Goal: Task Accomplishment & Management: Use online tool/utility

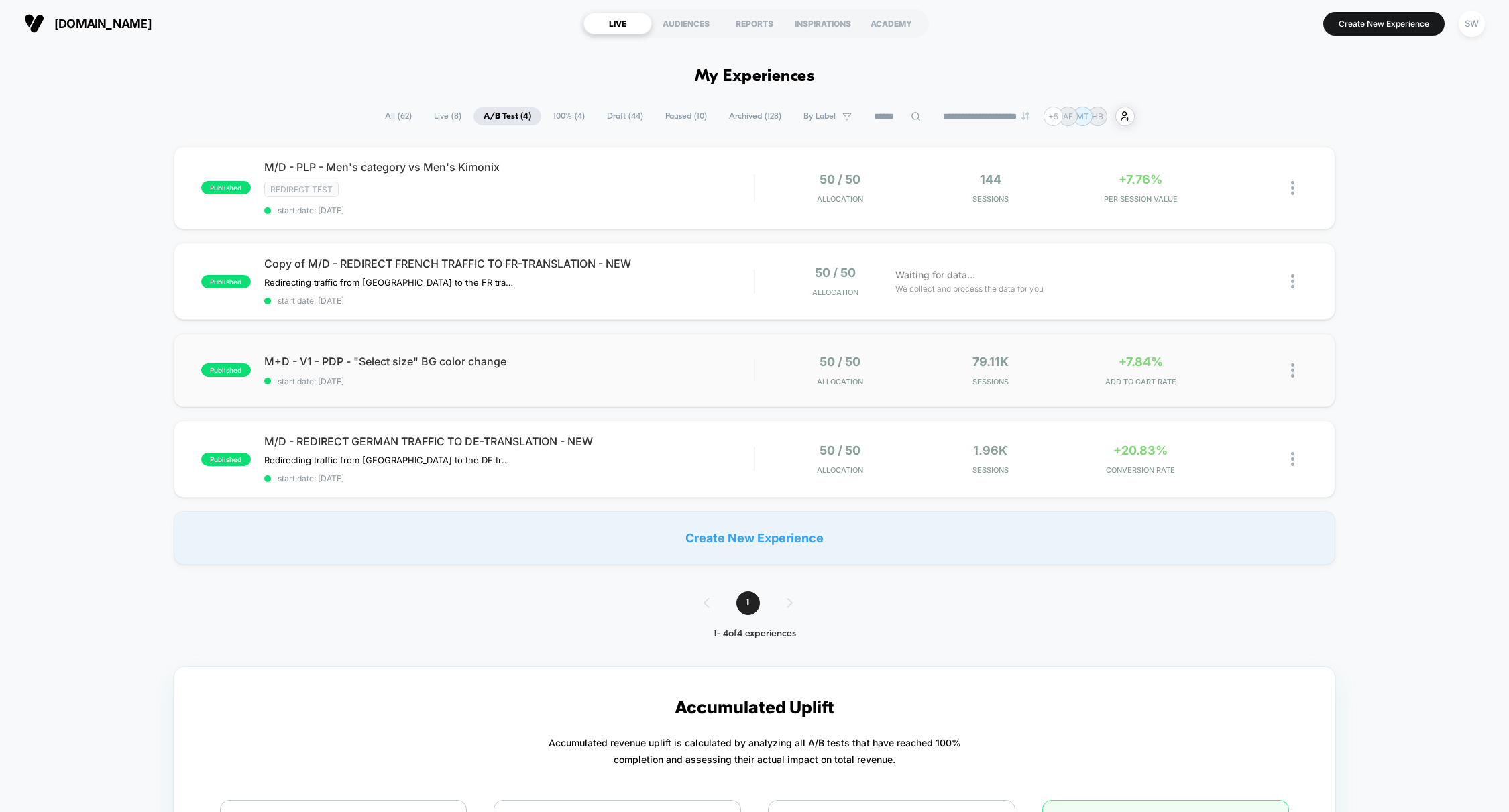
click at [693, 348] on div "published M+D - V1 - PDP - "Select size" BG color change start date: 09/09/2025…" at bounding box center [754, 370] width 1162 height 74
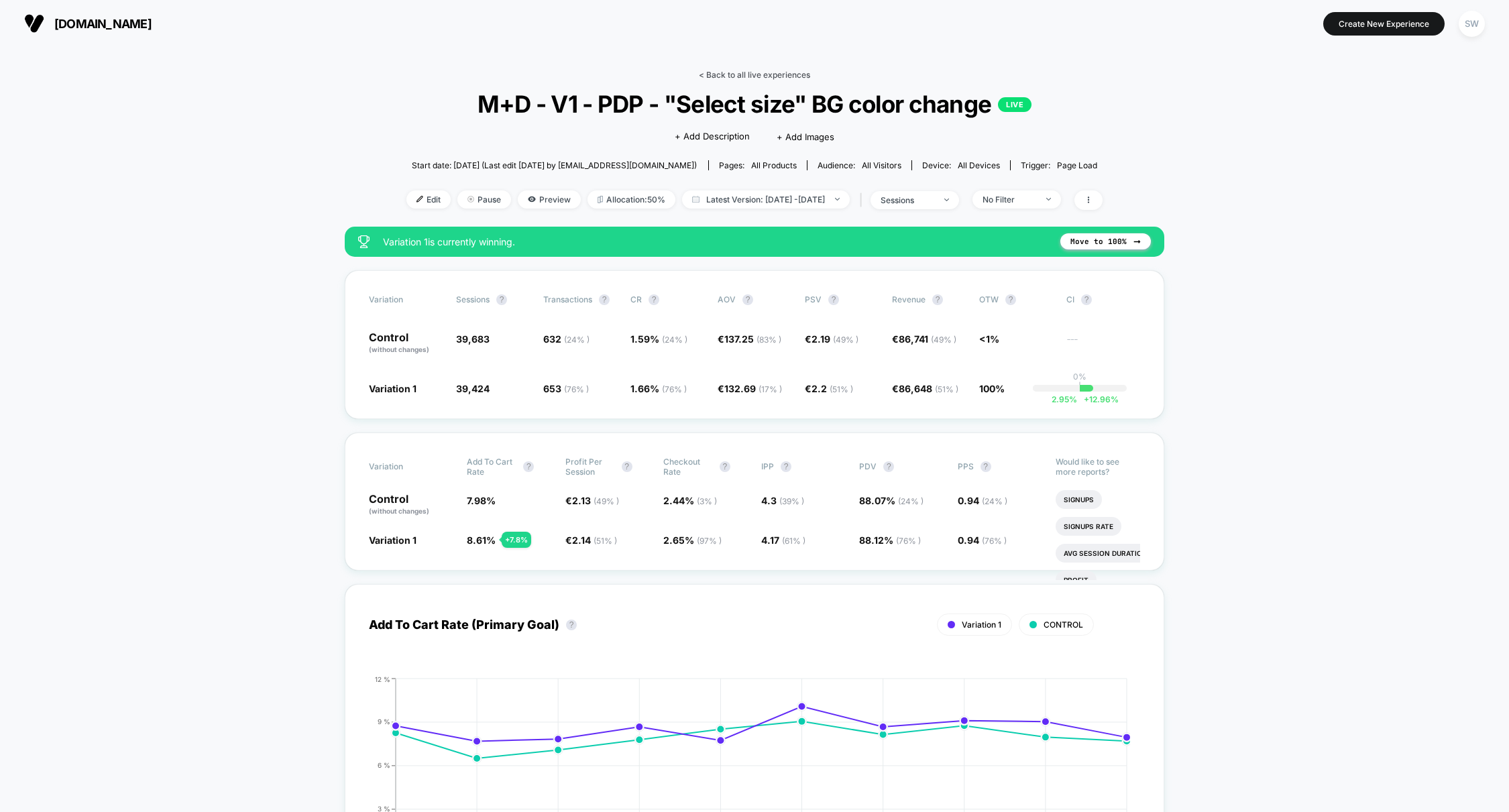
click at [718, 74] on link "< Back to all live experiences" at bounding box center [754, 75] width 111 height 10
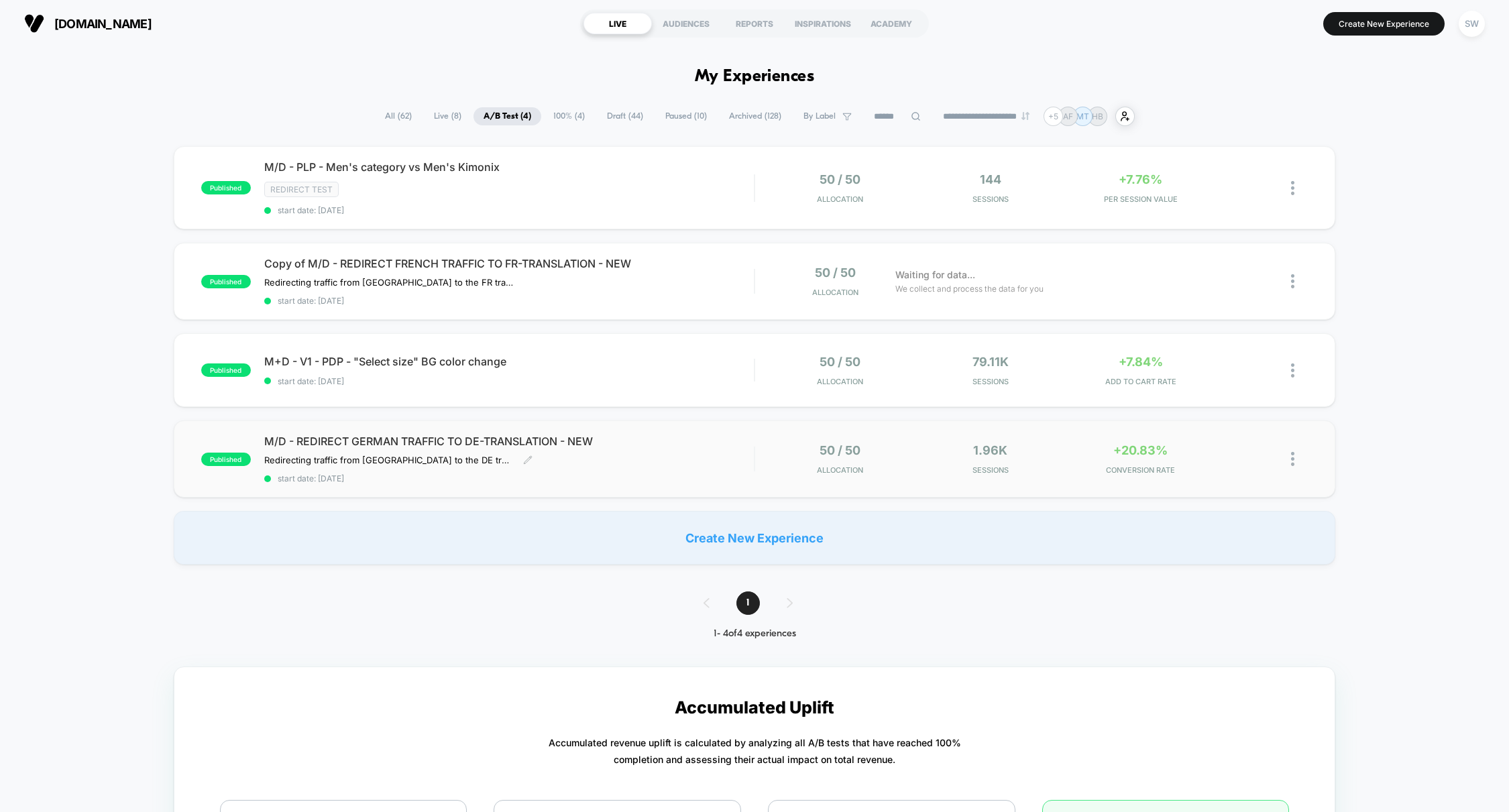
click at [698, 441] on span "M/D - REDIRECT GERMAN TRAFFIC TO DE-TRANSLATION - NEW" at bounding box center [509, 441] width 490 height 13
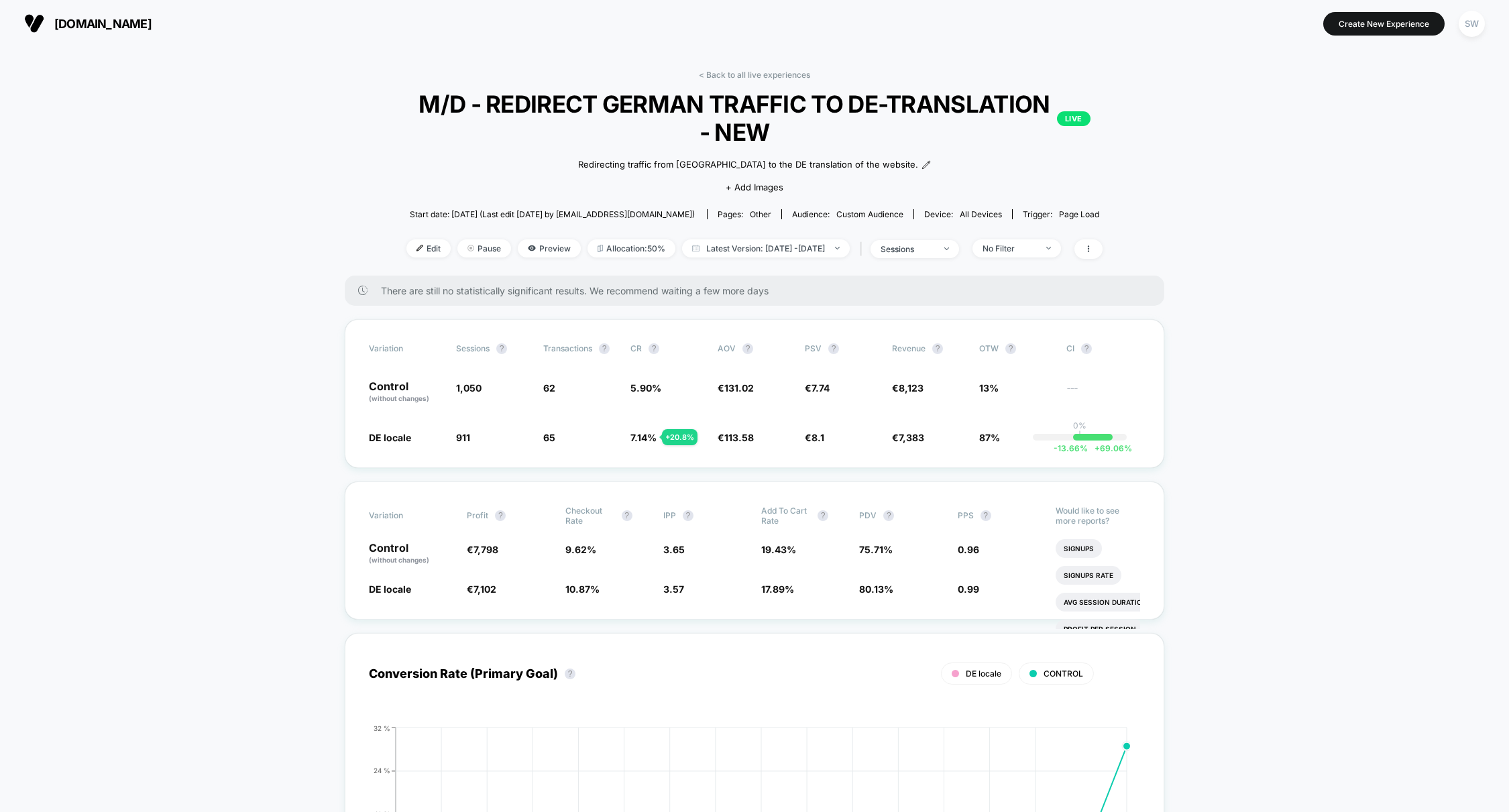
click at [735, 74] on link "< Back to all live experiences" at bounding box center [754, 75] width 111 height 10
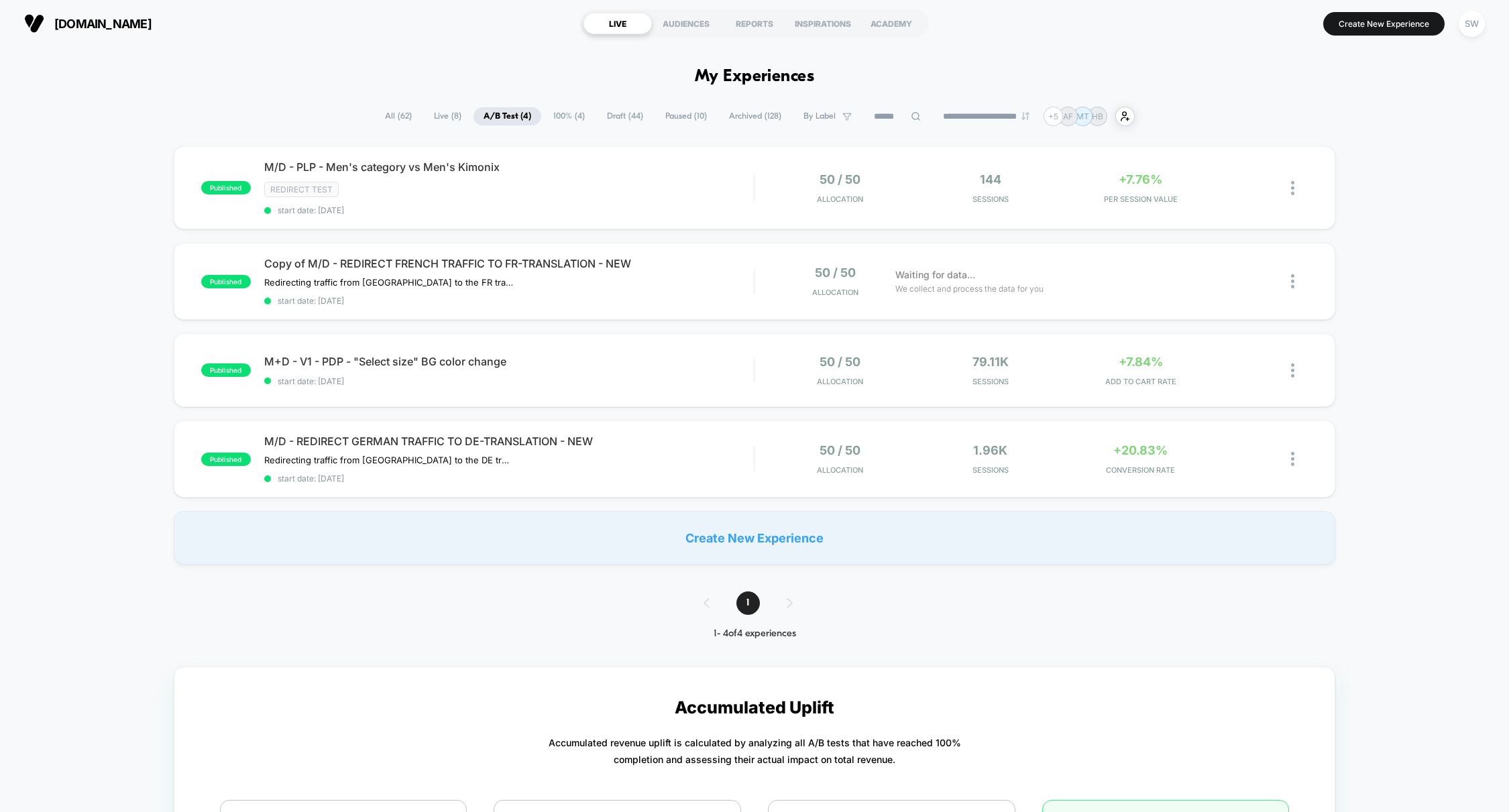
click at [666, 115] on span "Paused ( 10 )" at bounding box center [686, 116] width 62 height 18
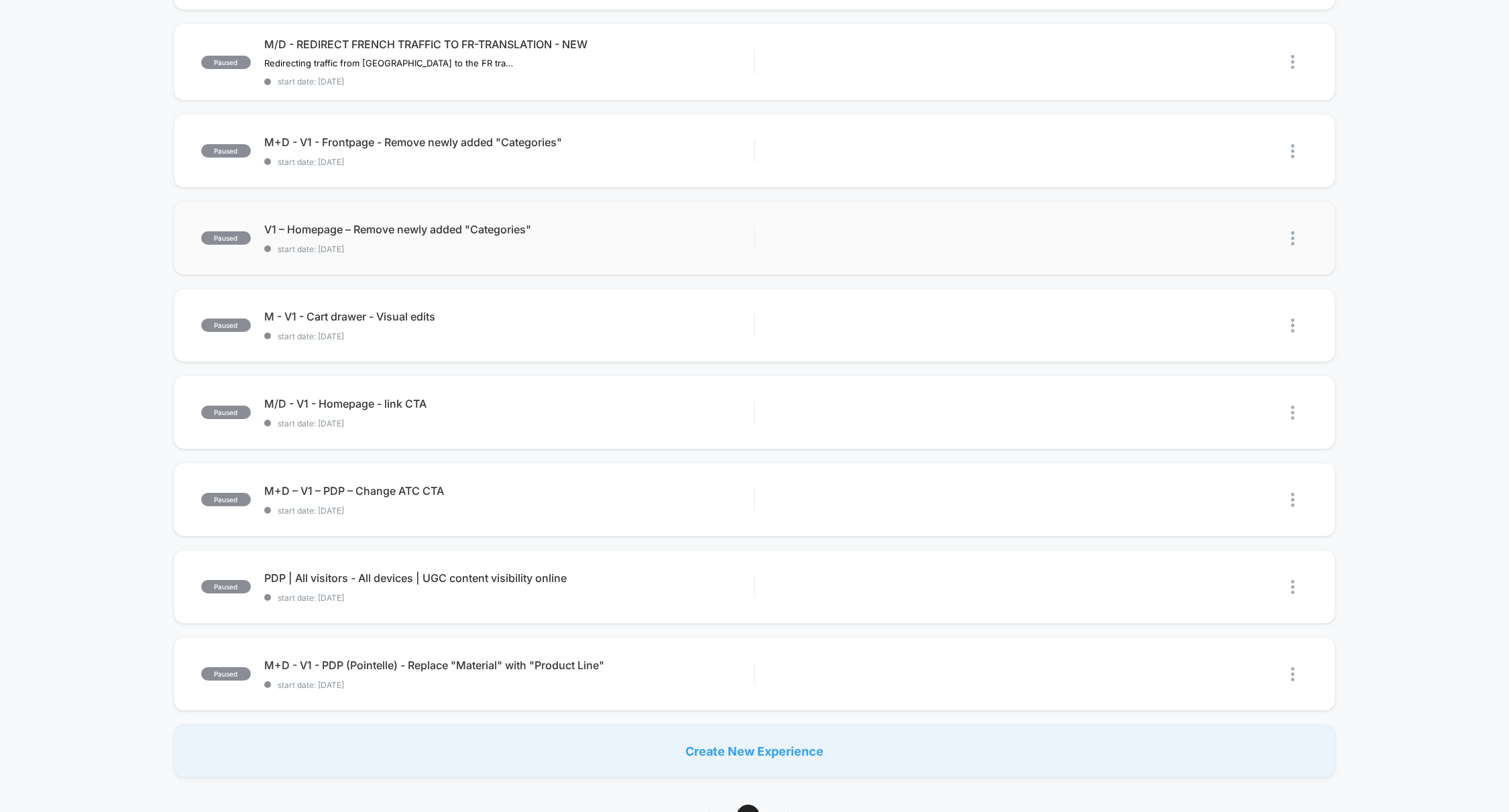
scroll to position [262, 0]
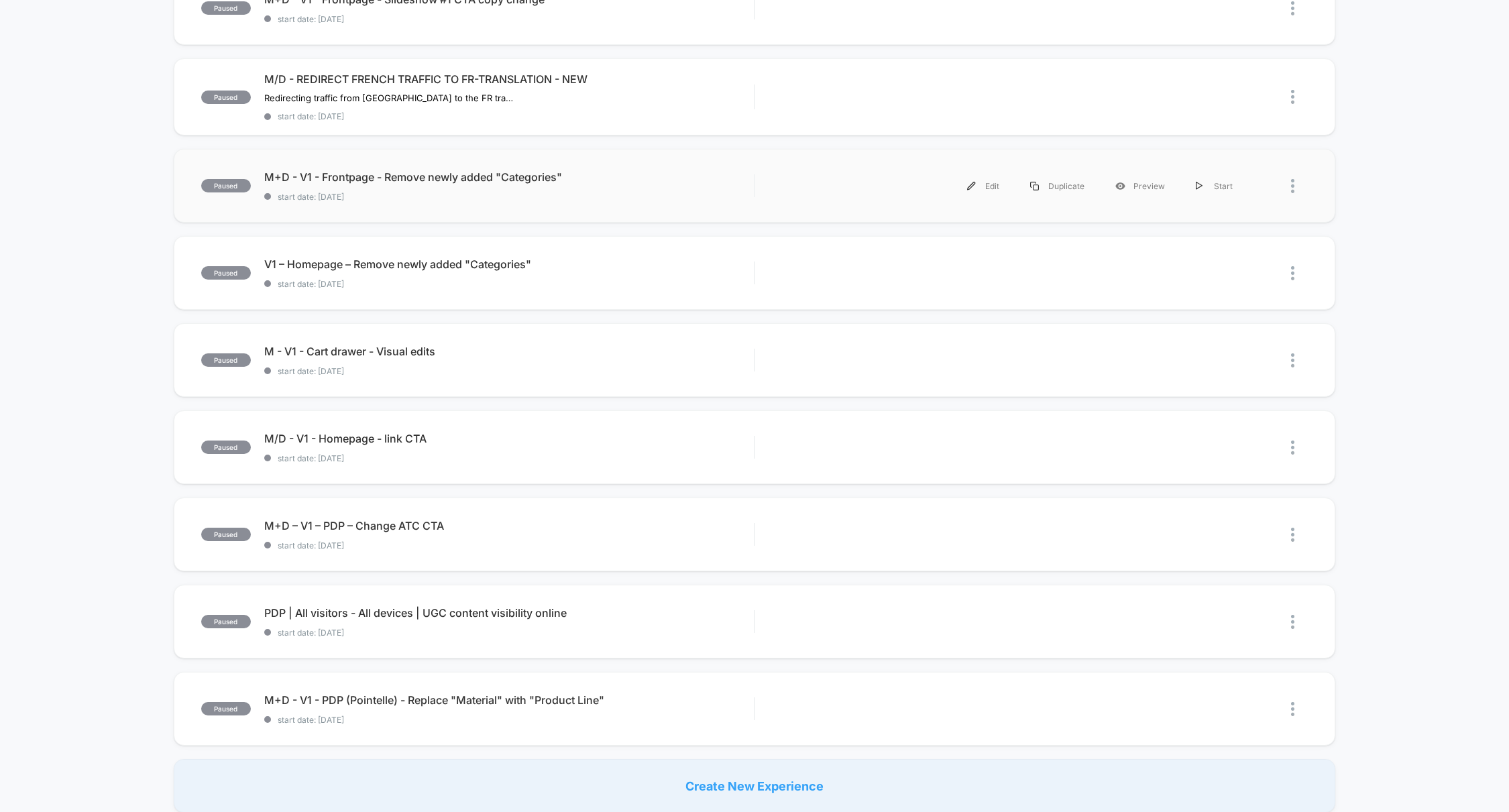
click at [777, 199] on div "Edit Duplicate Preview Start" at bounding box center [1008, 186] width 480 height 31
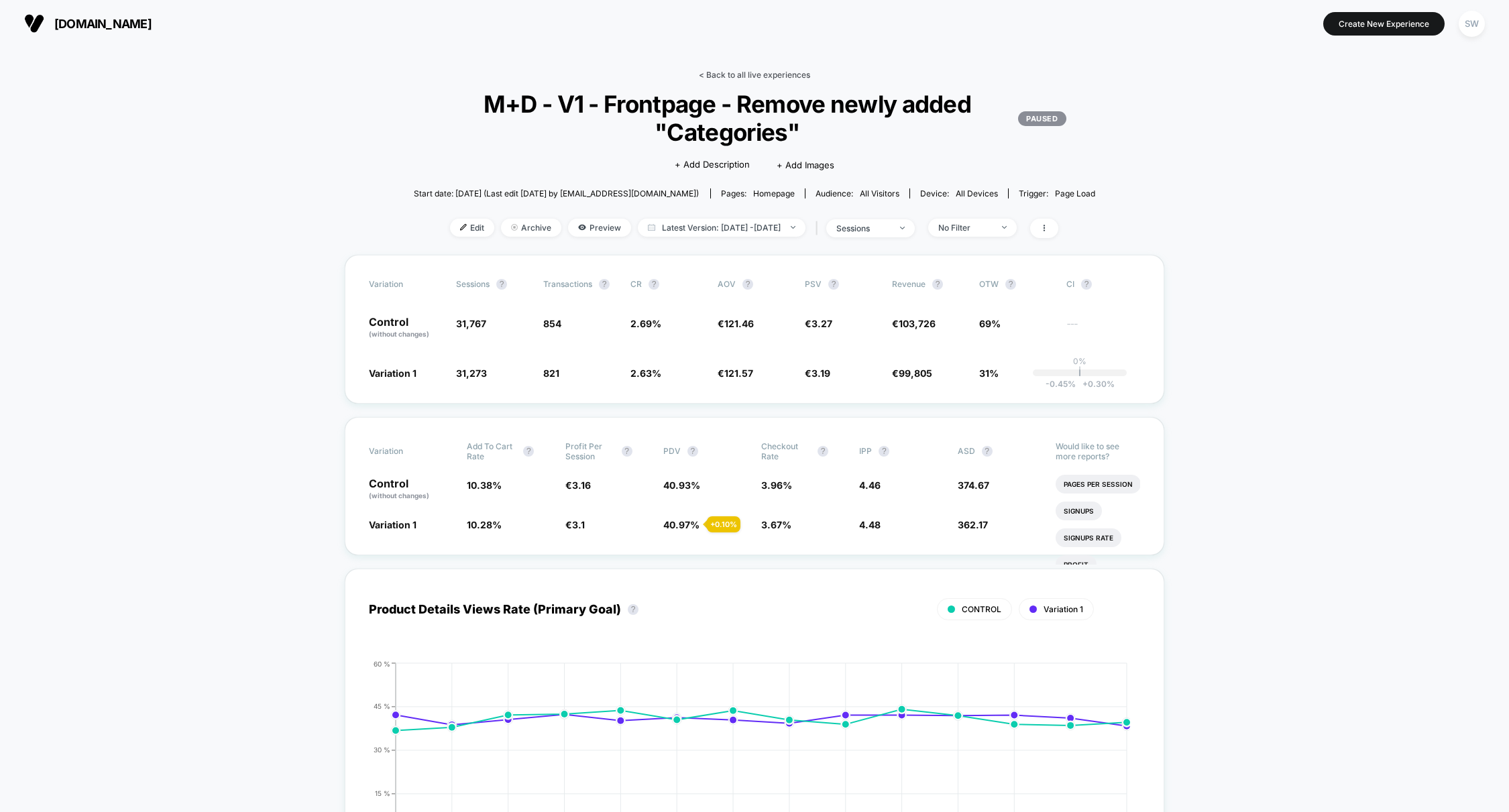
click at [769, 74] on link "< Back to all live experiences" at bounding box center [754, 75] width 111 height 10
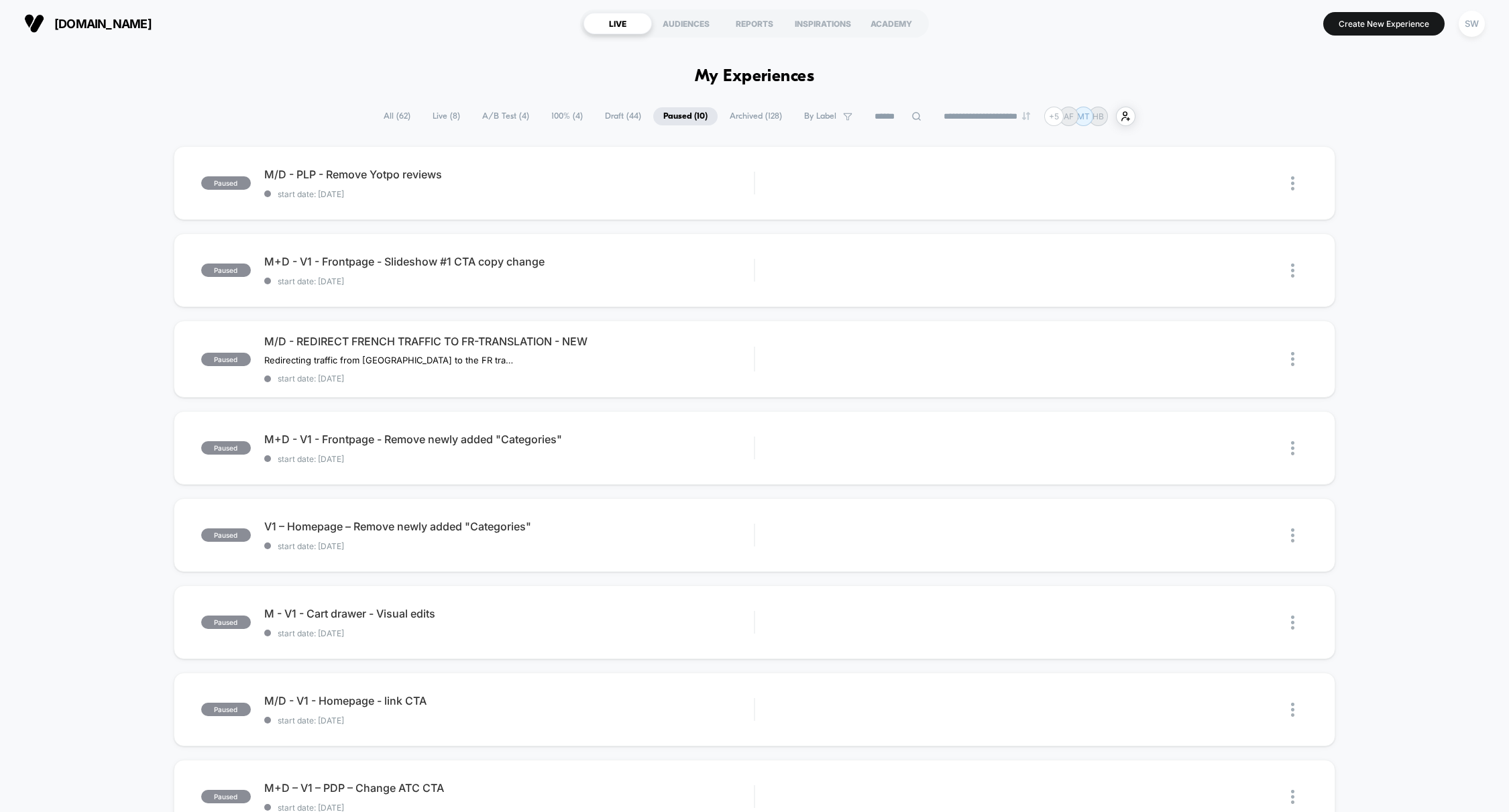
click at [752, 116] on span "Archived ( 128 )" at bounding box center [756, 116] width 73 height 18
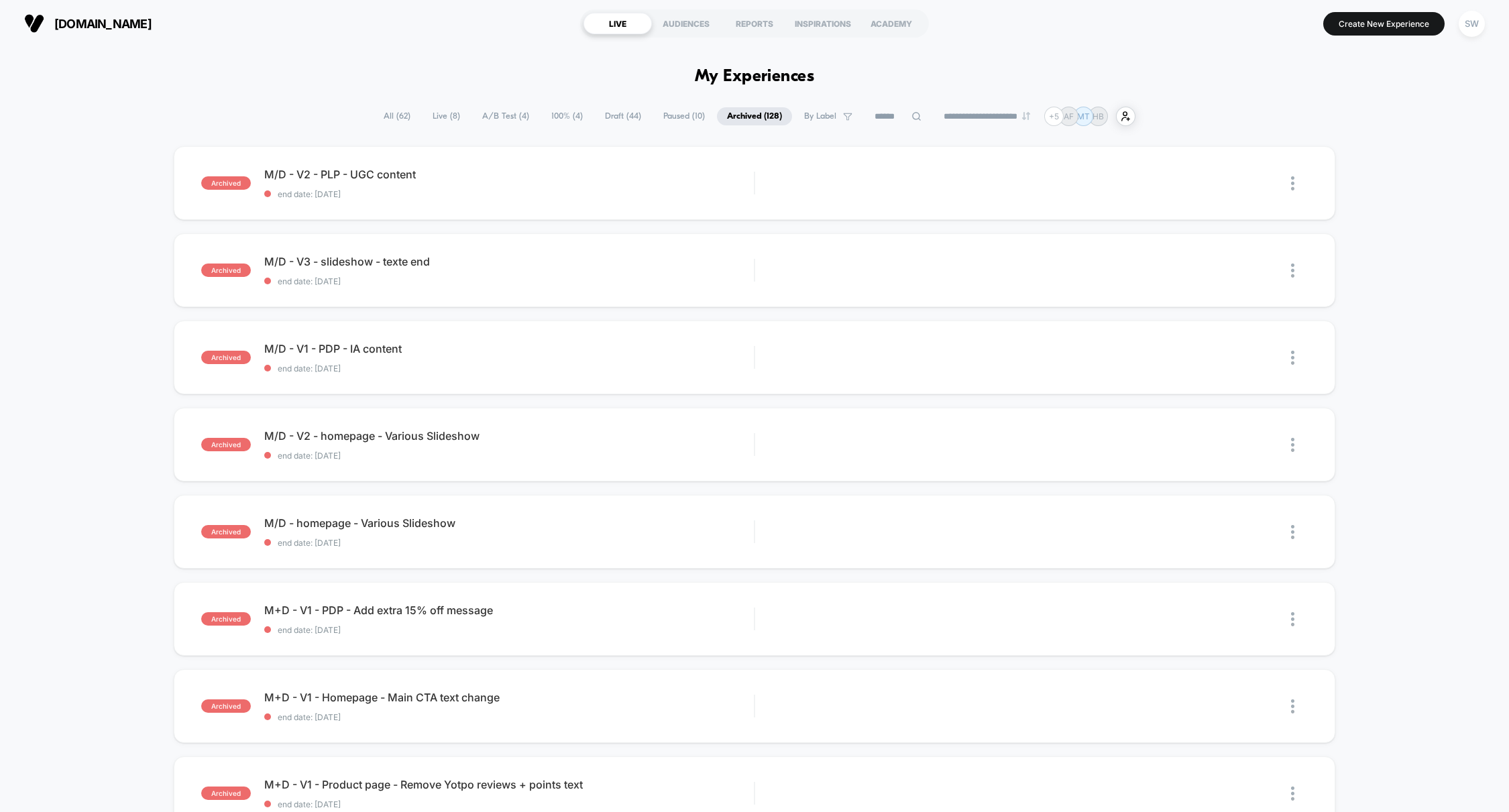
click at [911, 118] on icon at bounding box center [916, 116] width 10 height 10
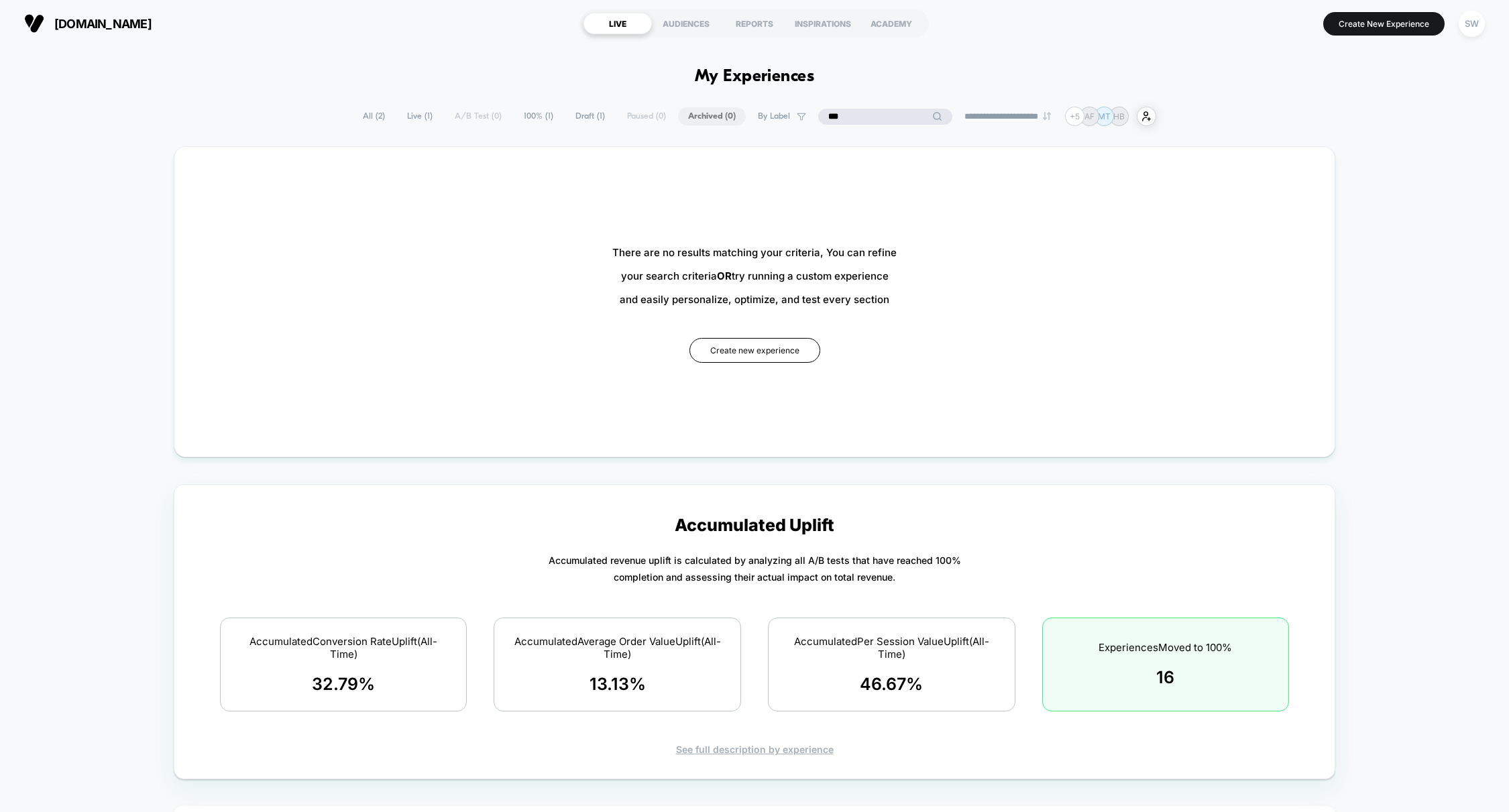
type input "****"
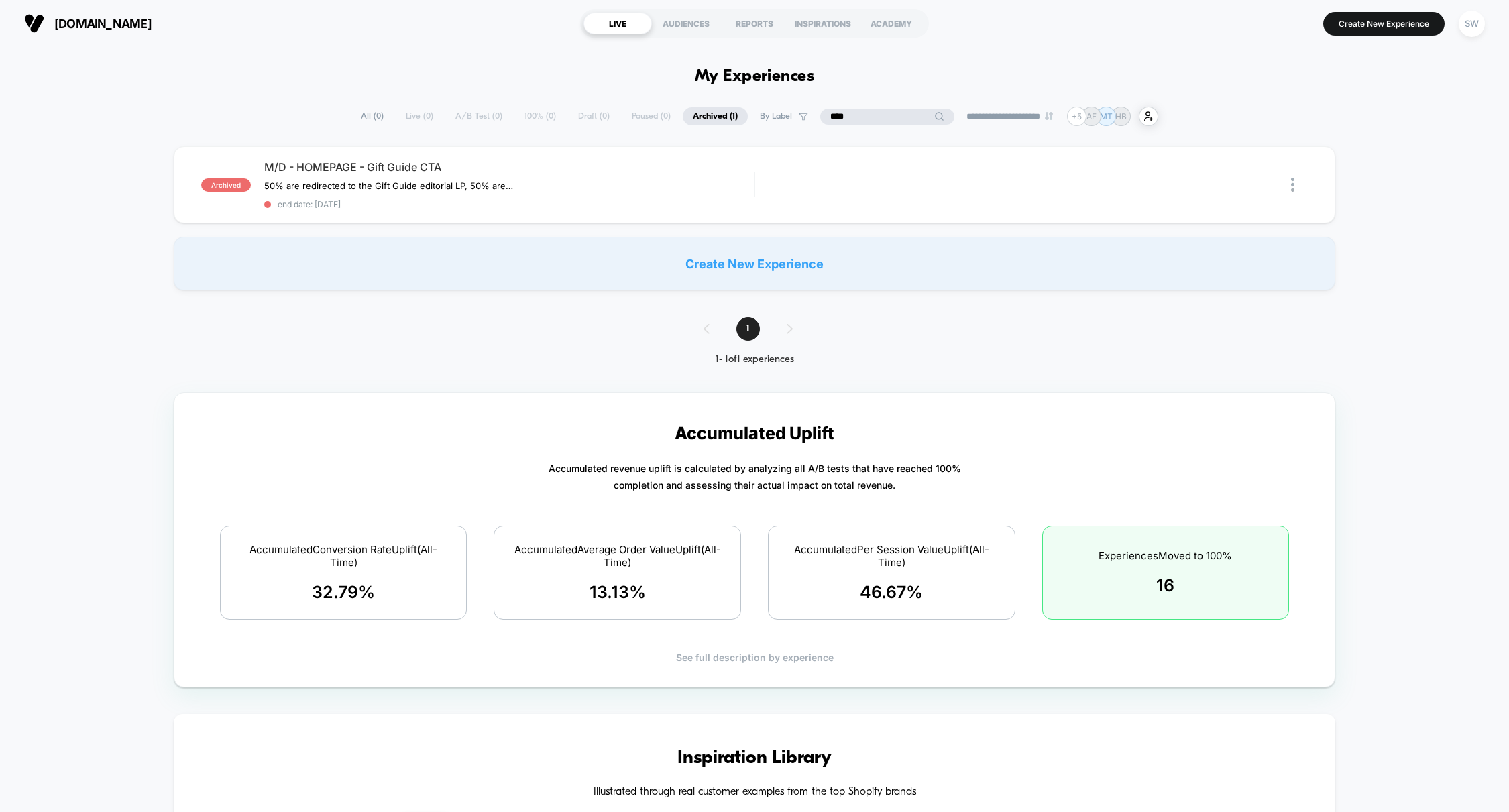
click at [904, 118] on input "****" at bounding box center [887, 117] width 134 height 16
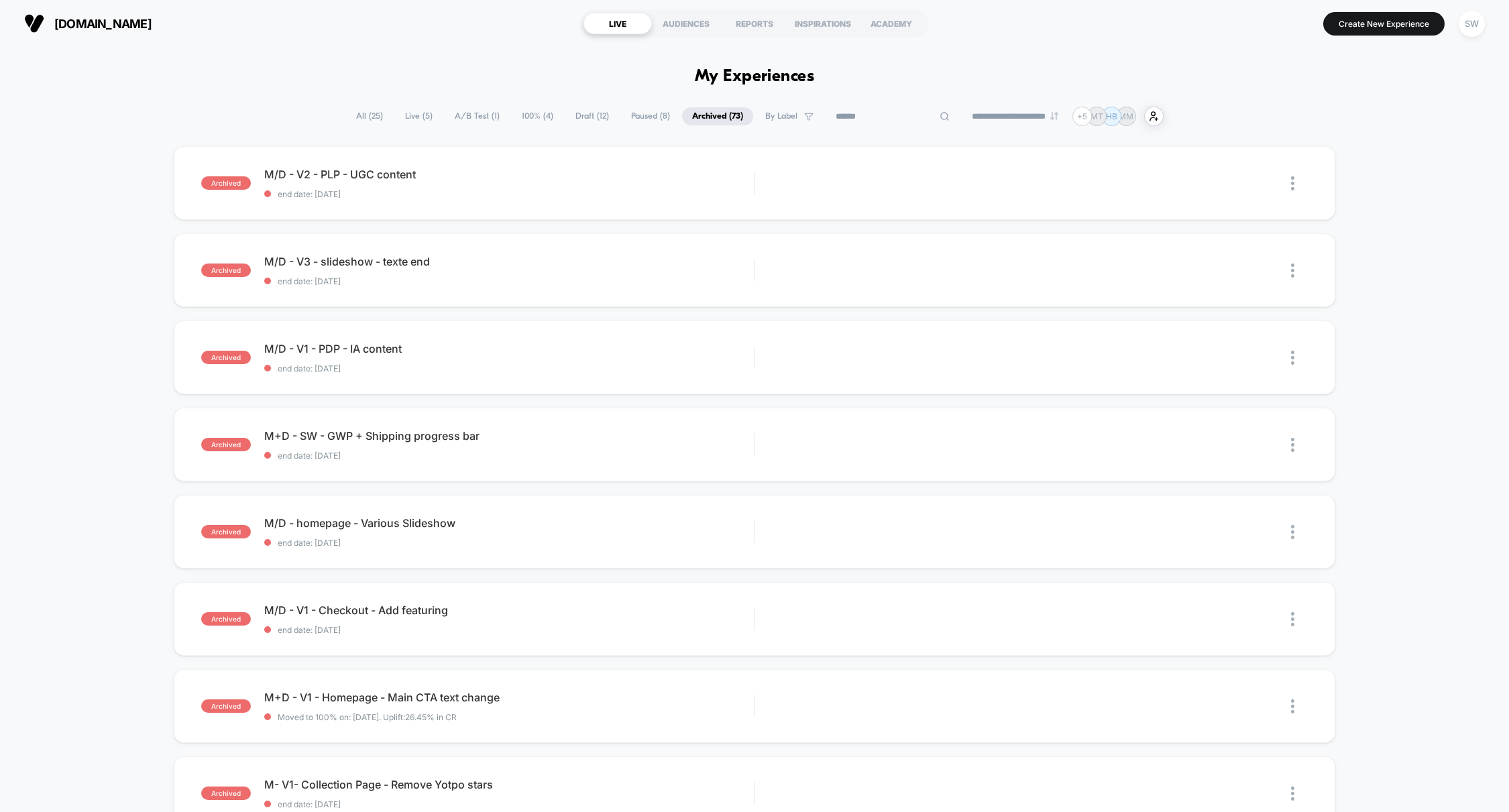
click at [883, 117] on input at bounding box center [892, 117] width 134 height 16
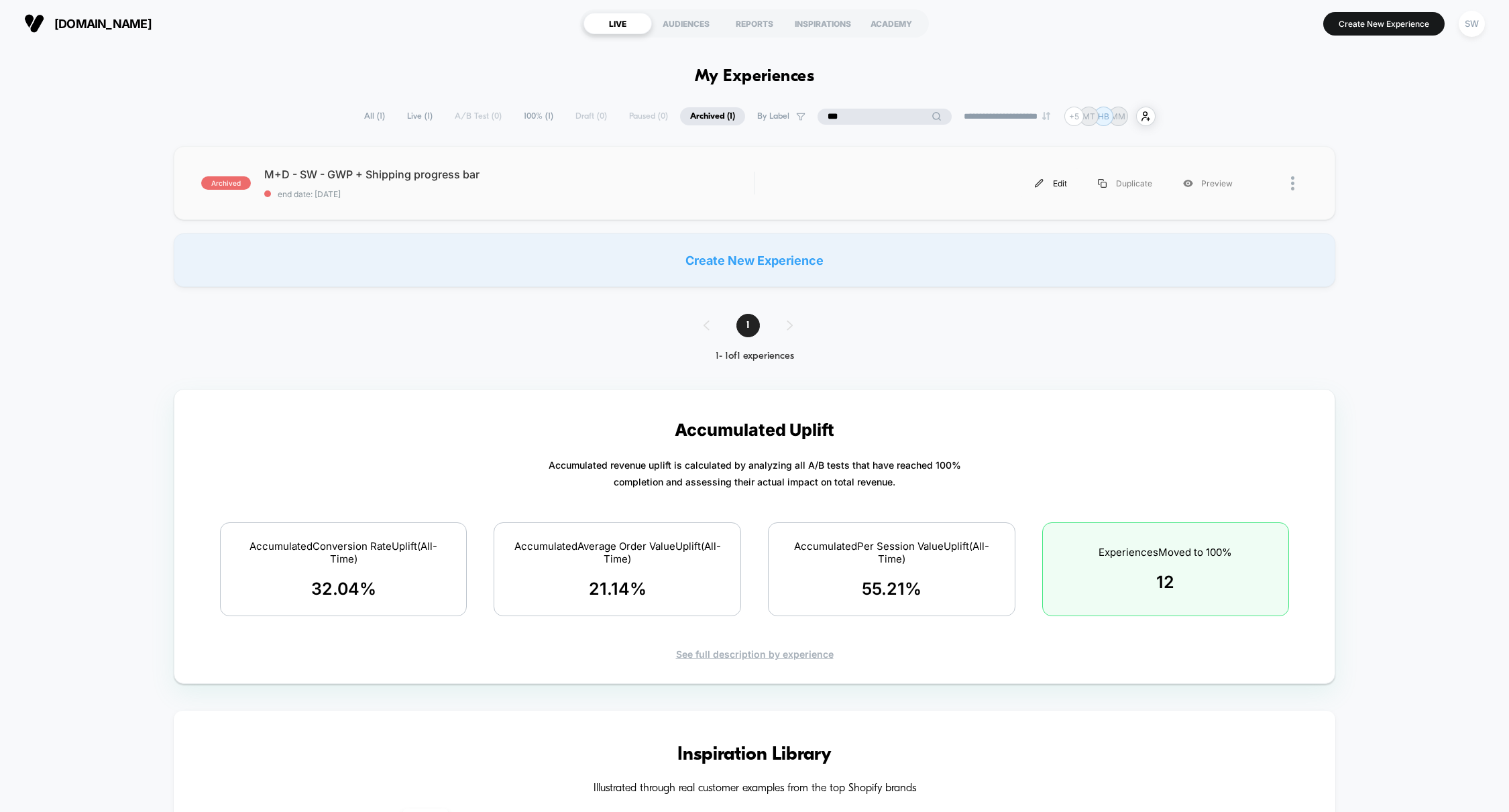
type input "***"
click at [1045, 185] on div "Edit" at bounding box center [1051, 184] width 63 height 31
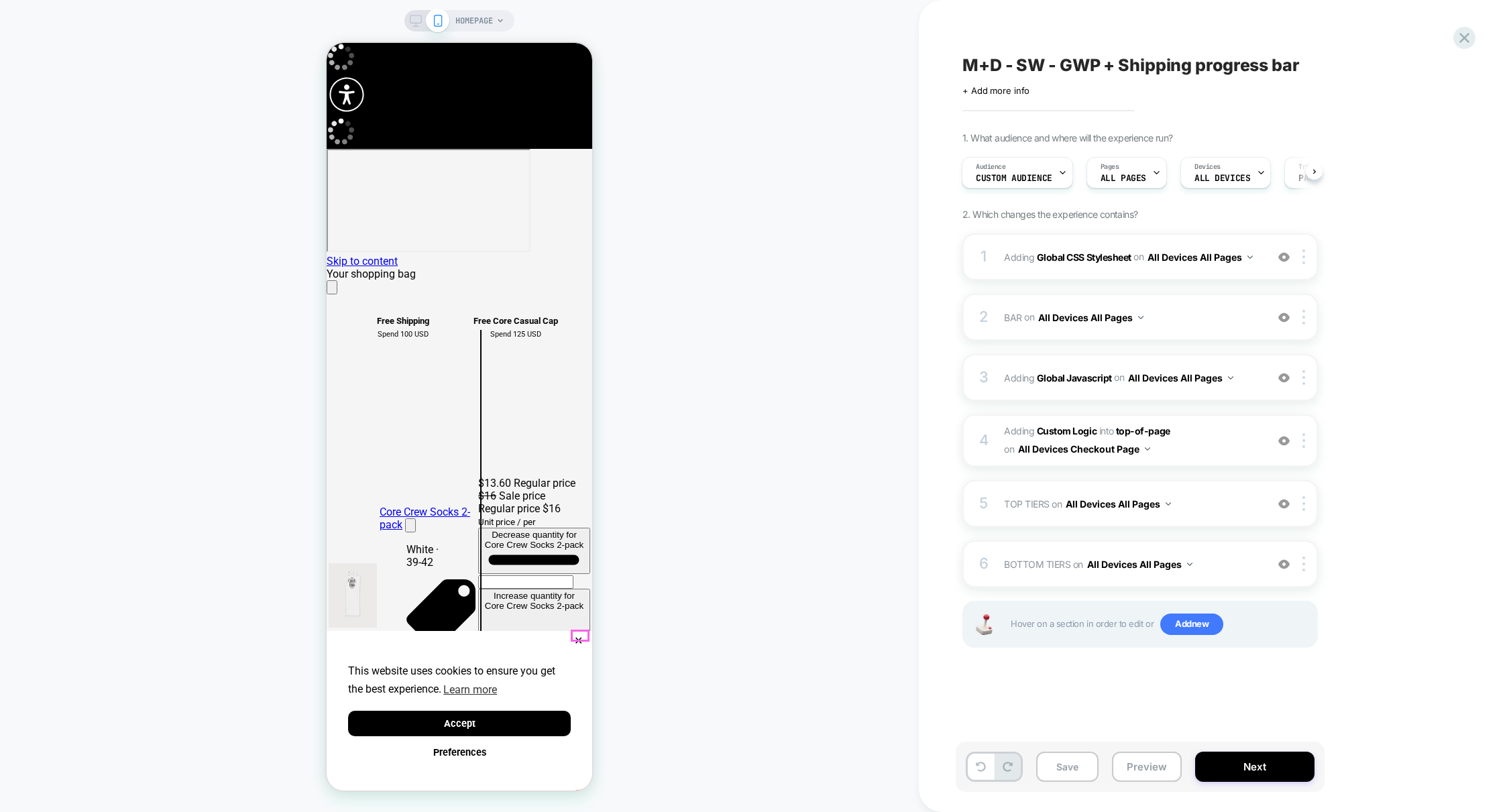
click at [580, 636] on button "✕" at bounding box center [578, 641] width 17 height 9
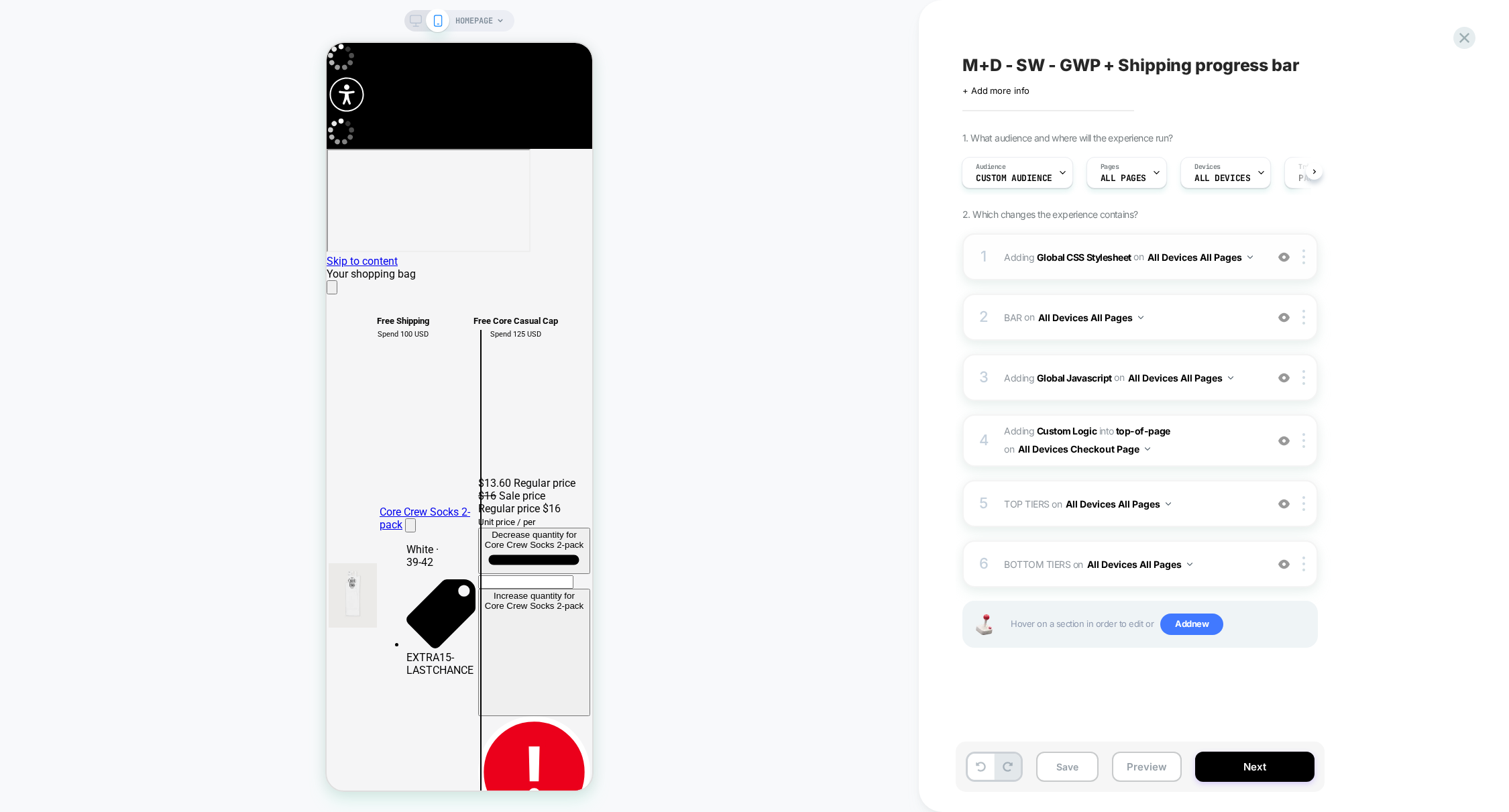
scroll to position [0, 265]
click at [1188, 275] on div "1 Adding Global CSS Stylesheet on All Devices All Pages Add Before Add After Ta…" at bounding box center [1139, 256] width 355 height 47
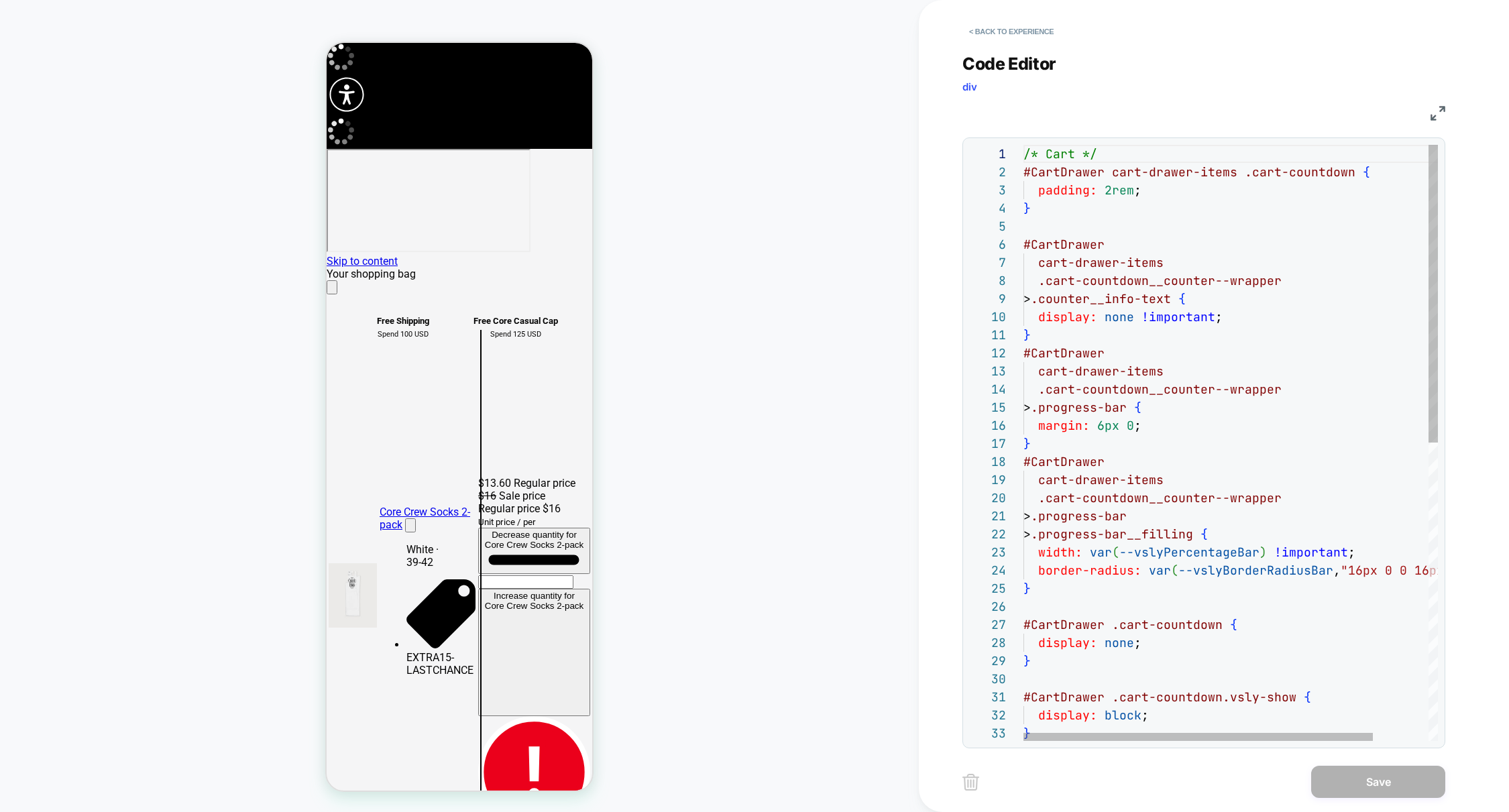
scroll to position [0, 531]
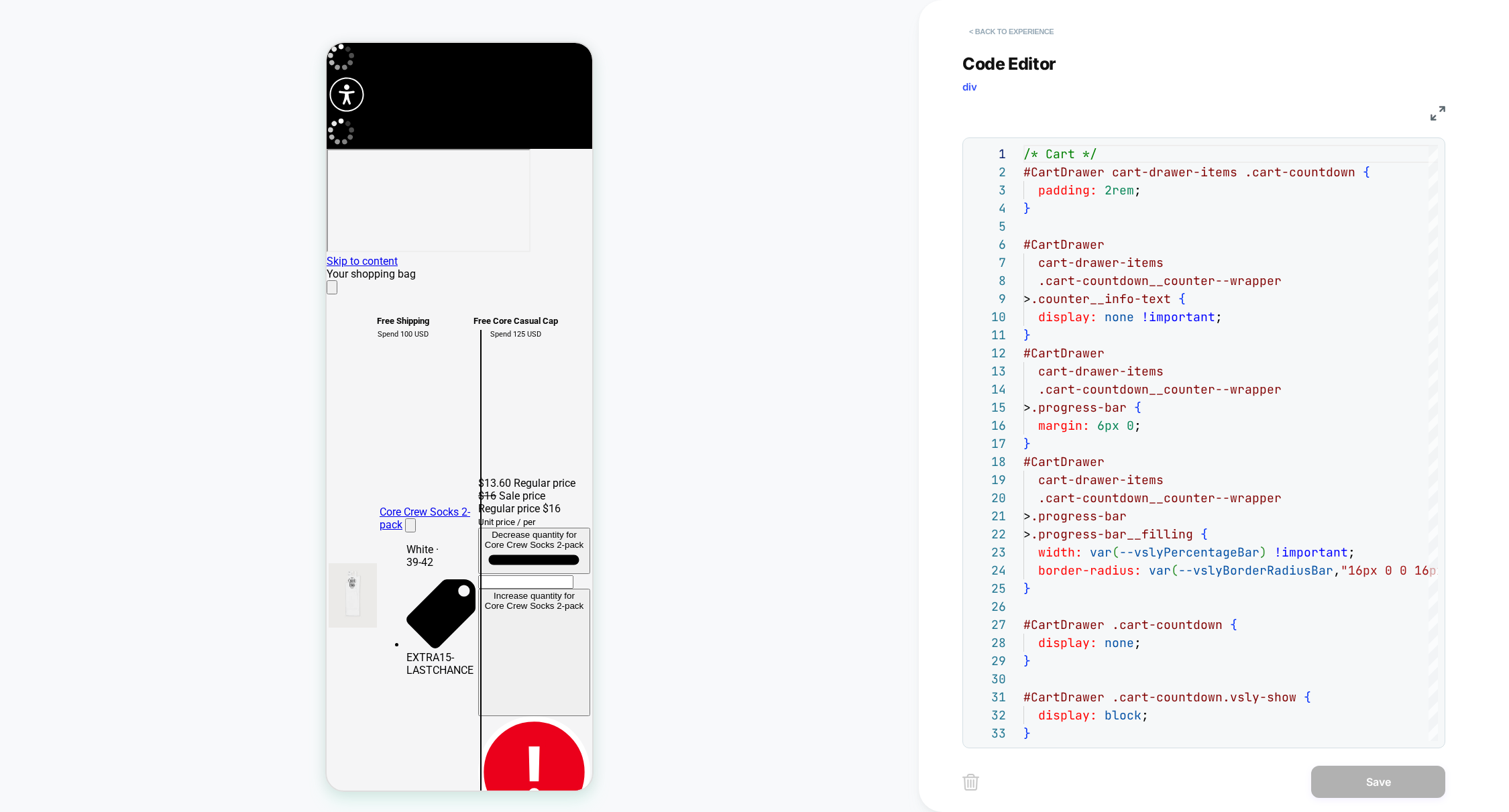
click at [1013, 31] on button "< Back to experience" at bounding box center [1011, 32] width 98 height 22
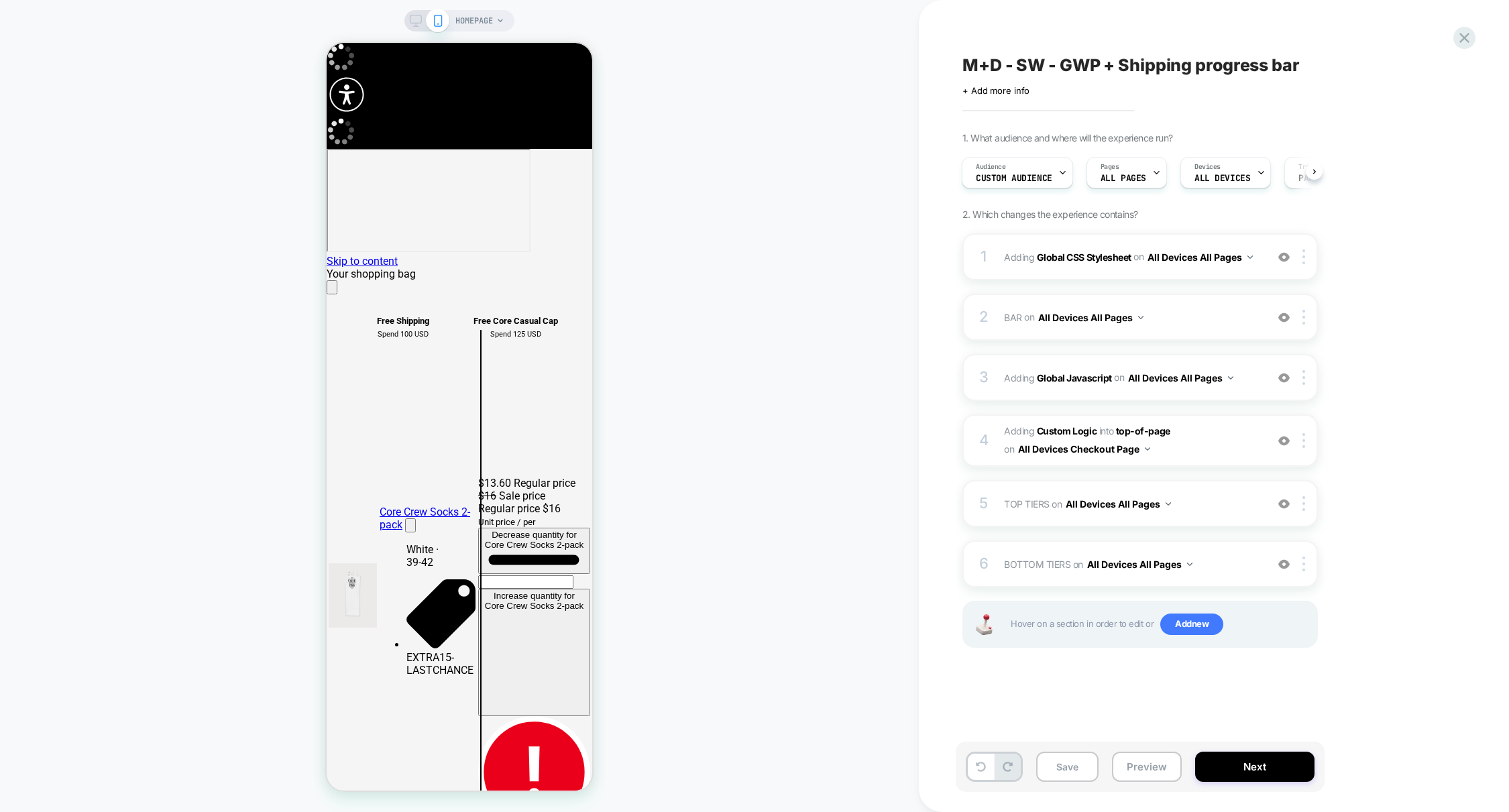
scroll to position [0, 265]
click at [408, 23] on div "HOMEPAGE" at bounding box center [459, 21] width 110 height 22
click at [1254, 389] on div "3 Adding Global Javascript on All Devices All Pages Add Before Add After Target…" at bounding box center [1139, 377] width 355 height 47
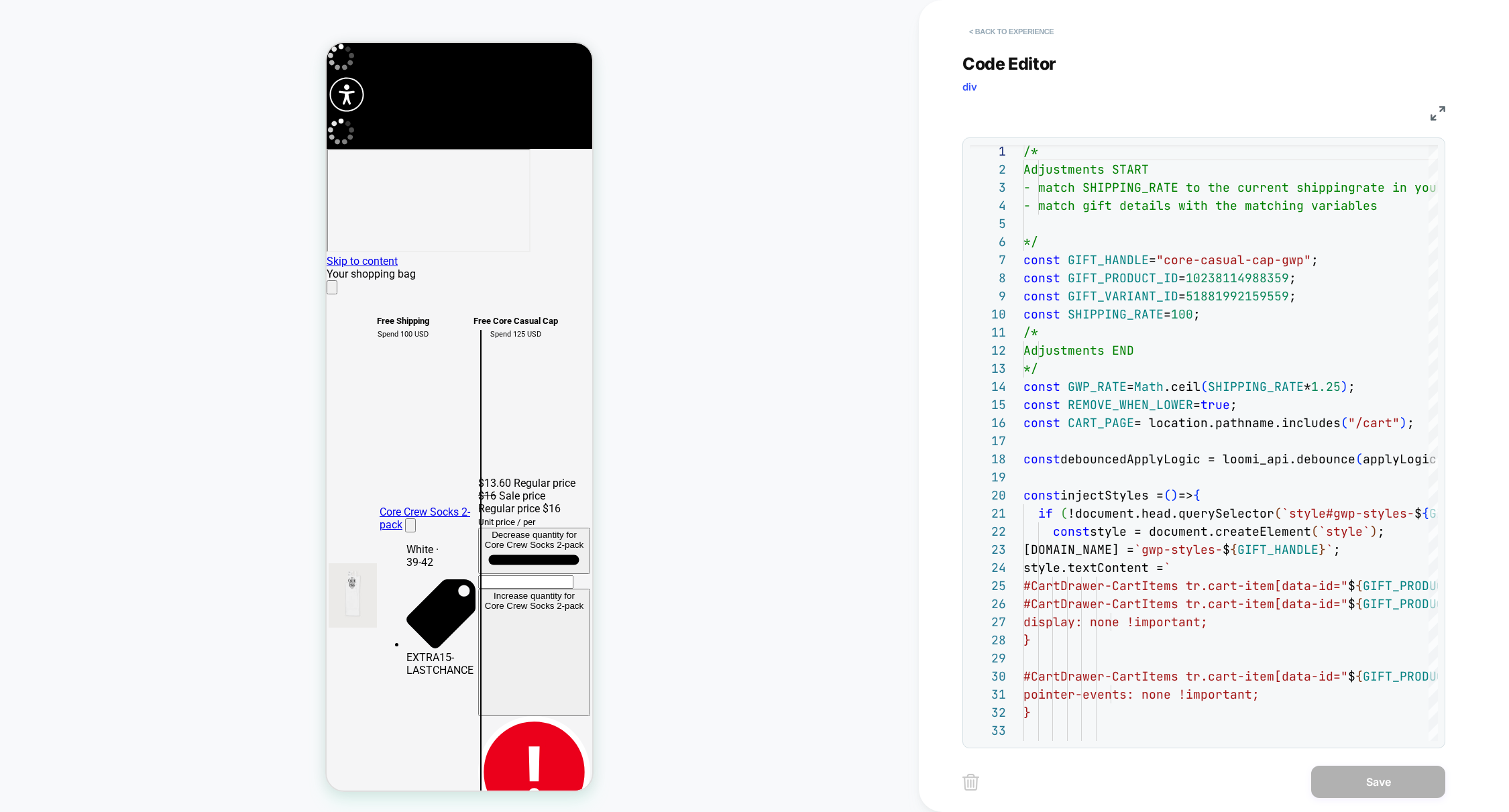
click at [998, 31] on button "< Back to experience" at bounding box center [1011, 32] width 98 height 22
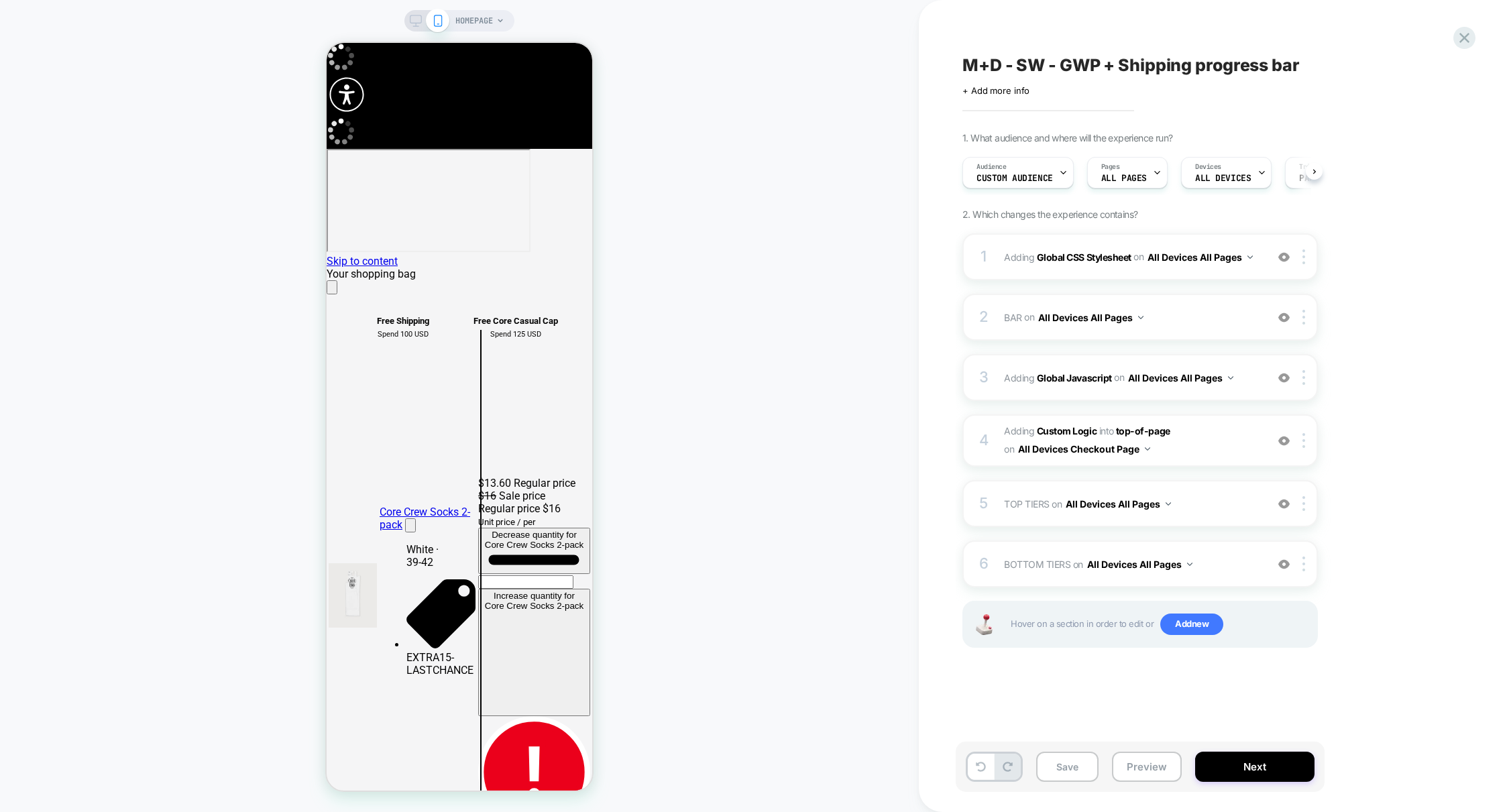
scroll to position [0, 1]
click at [1226, 441] on span "#_loomi_addon_1751891702888 Adding Custom Logic INTO top-of-page top-of-page on…" at bounding box center [1132, 440] width 256 height 36
click at [1202, 442] on span "#_loomi_addon_1751891702888 Adding Custom Logic INTO top-of-page top-of-page on…" at bounding box center [1132, 440] width 256 height 36
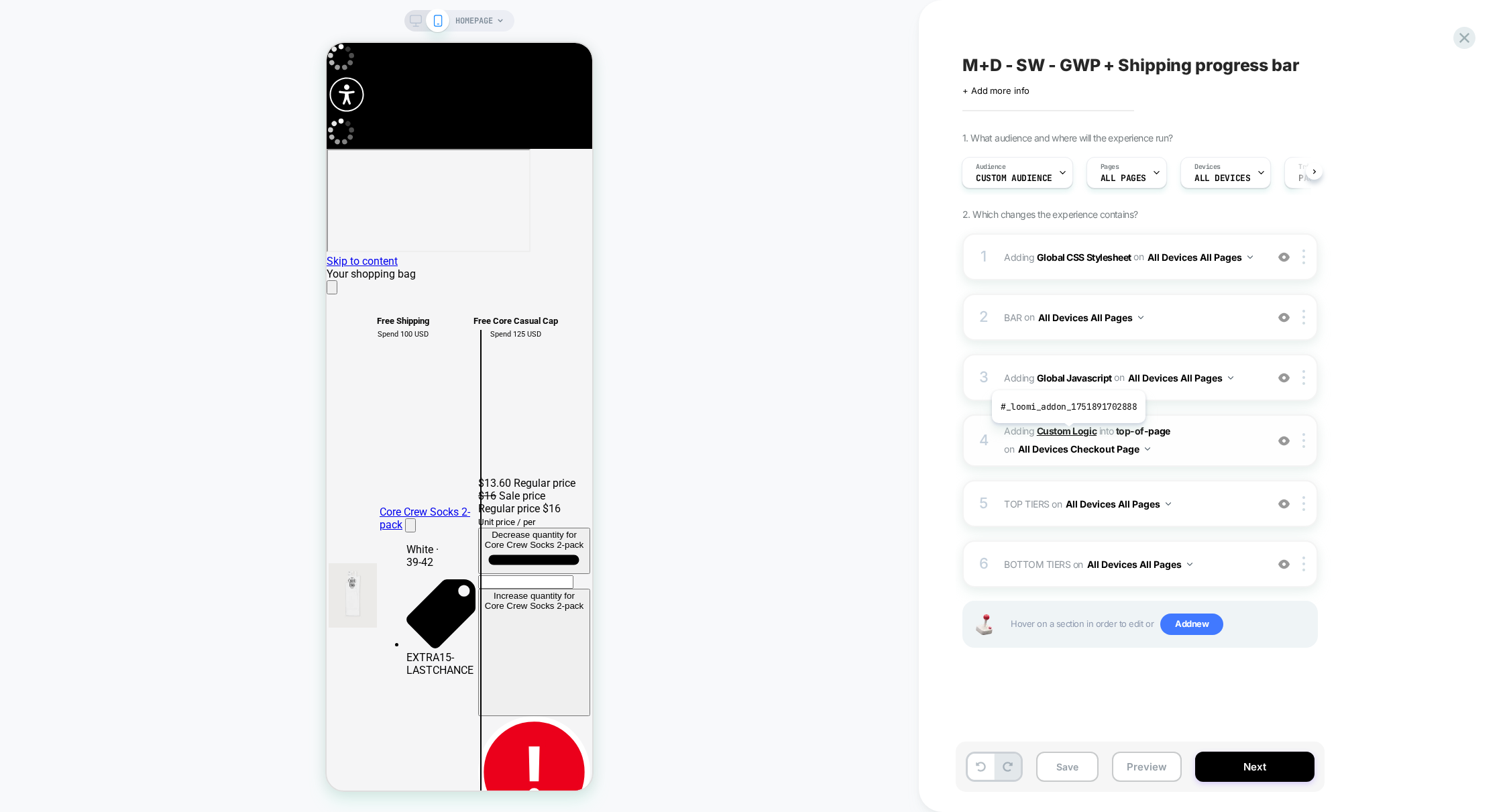
click at [1067, 433] on b "Custom Logic" at bounding box center [1067, 431] width 60 height 12
click at [1072, 448] on button "All Devices Checkout Page" at bounding box center [1084, 449] width 132 height 20
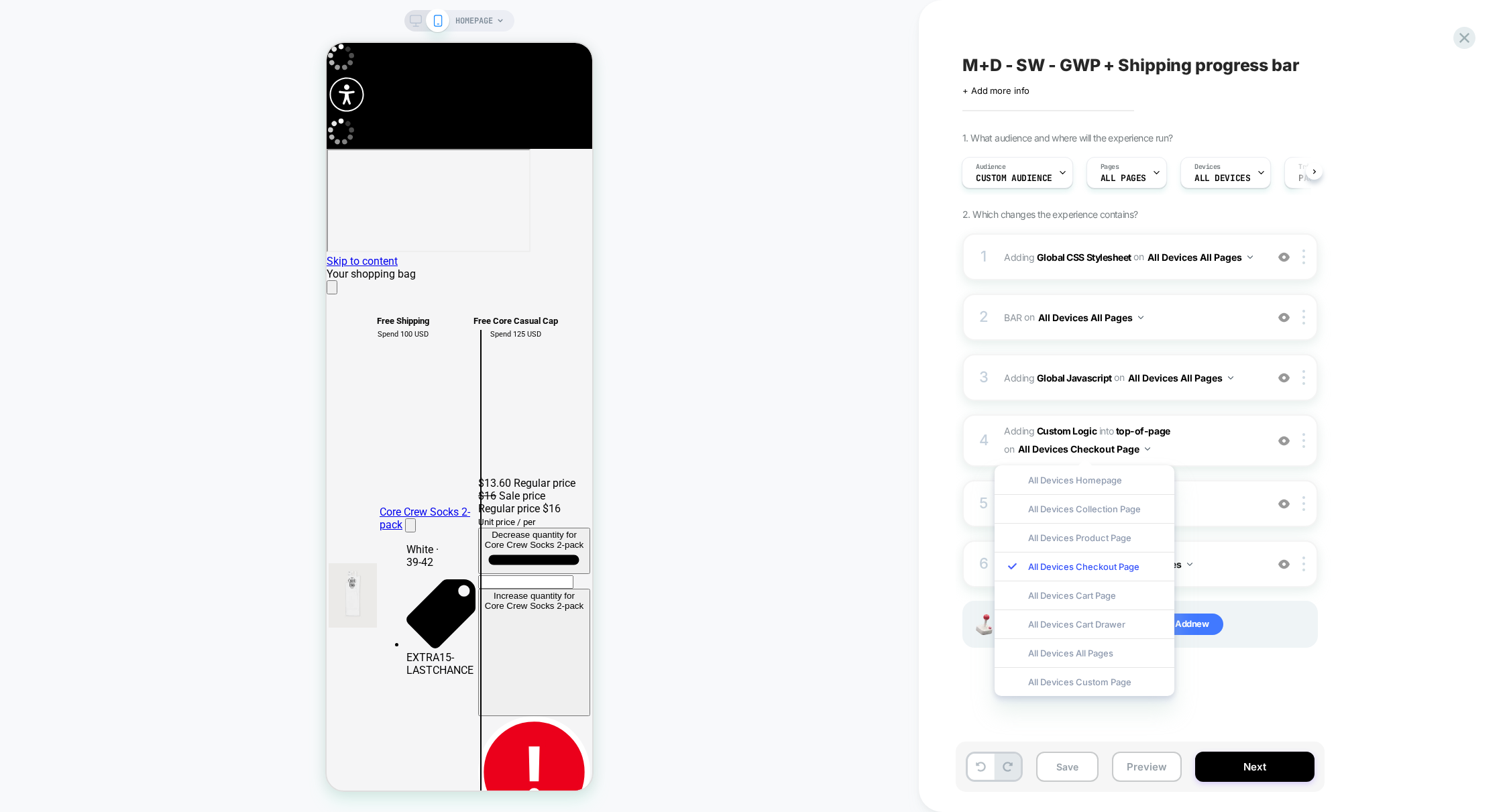
click at [901, 411] on div "HOMEPAGE" at bounding box center [459, 405] width 918 height 785
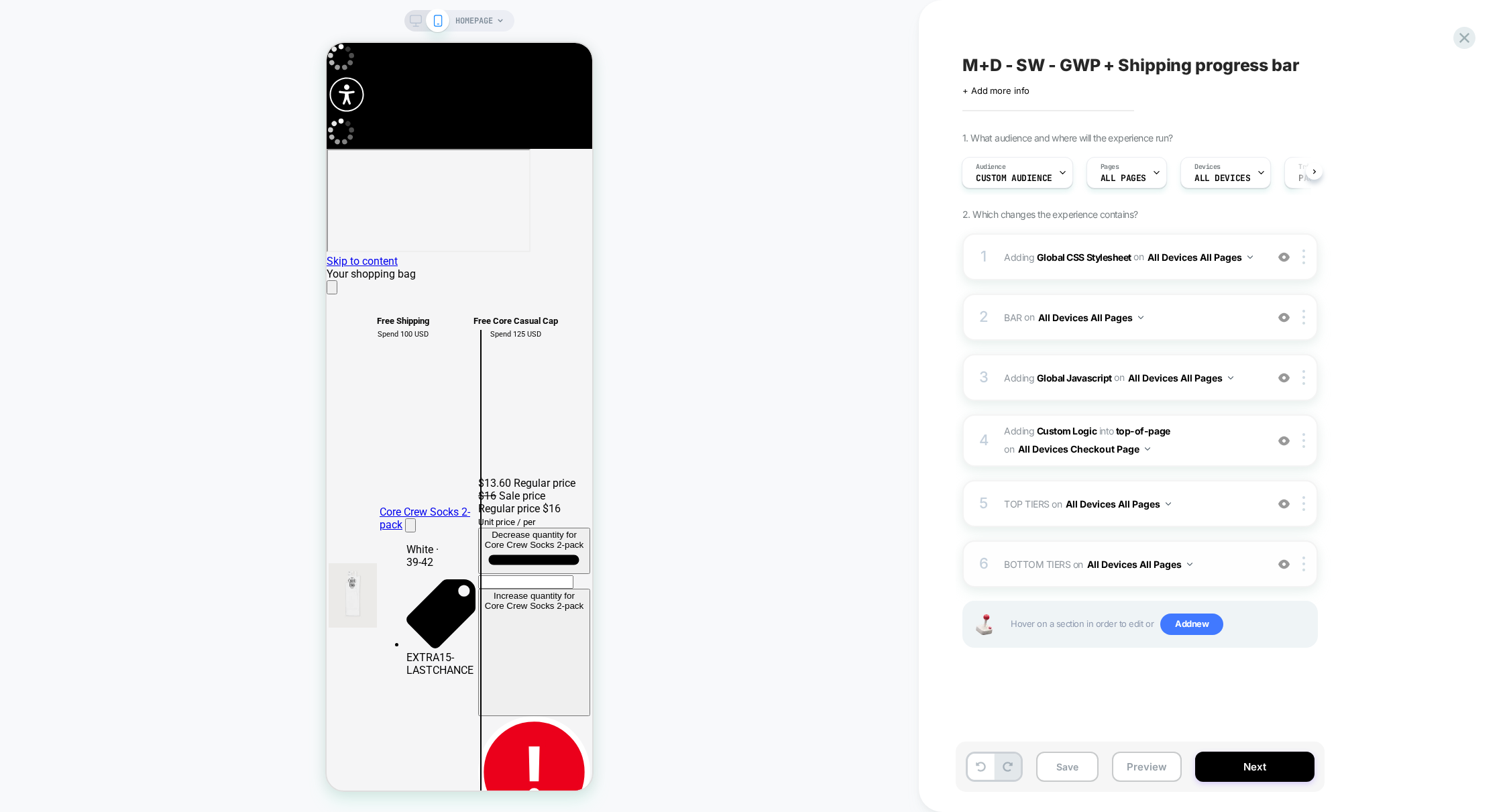
scroll to position [0, 265]
click at [1197, 503] on span "TOP TIERS Adding Code Block BEFORE #CartDrawer cart-drawer-items .cart-countdow…" at bounding box center [1132, 503] width 256 height 20
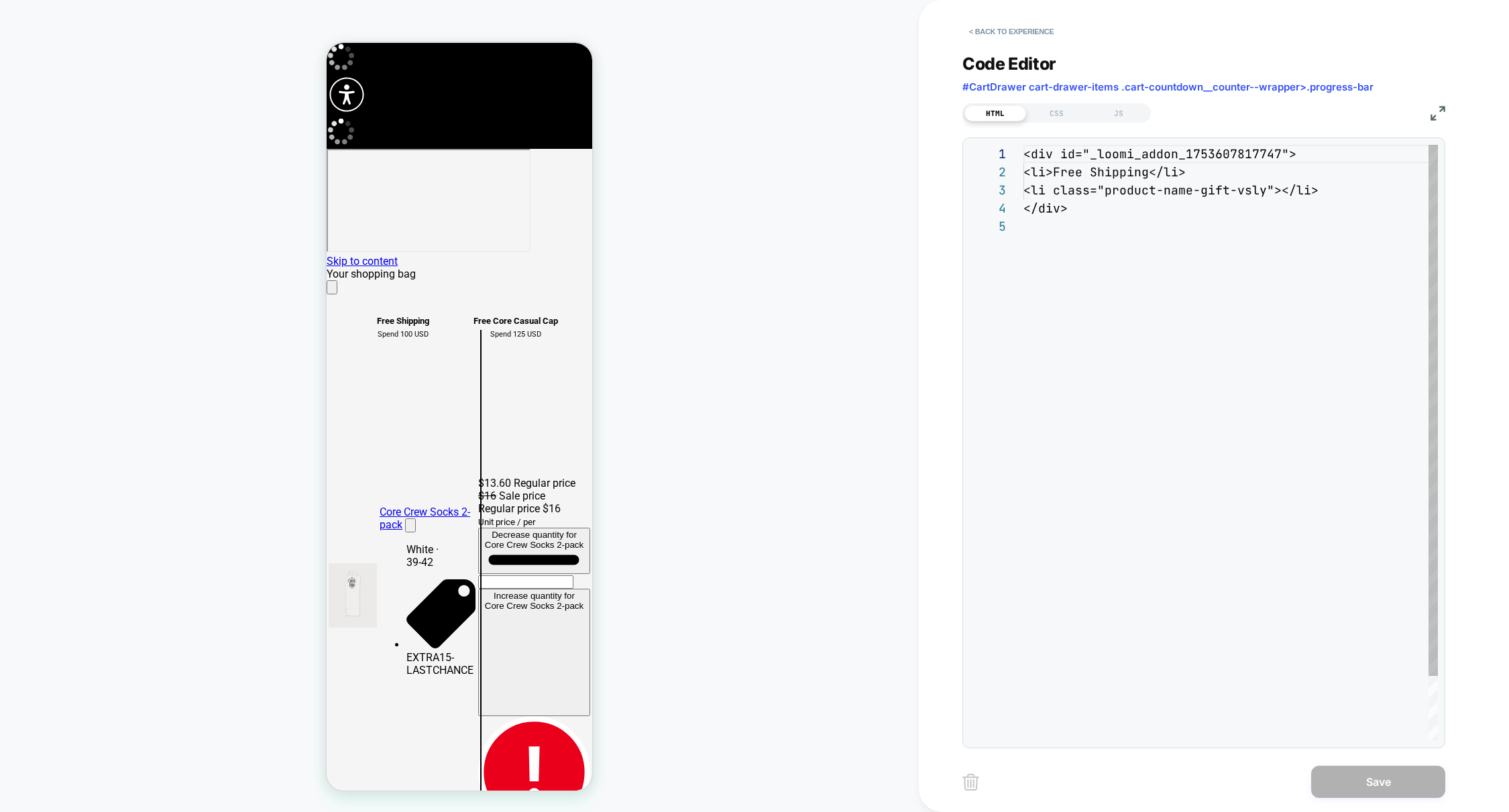
scroll to position [73, 0]
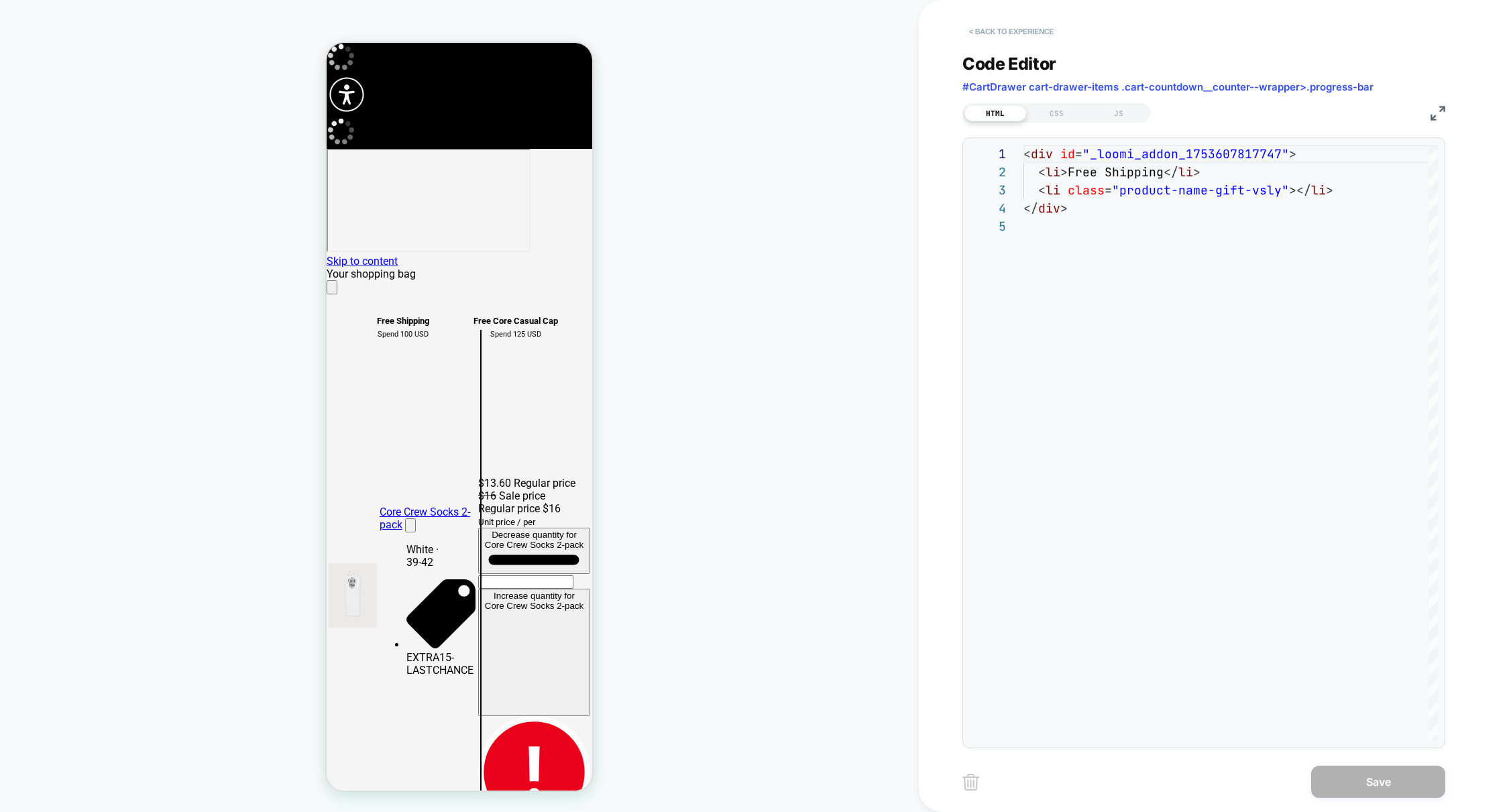
click at [1011, 31] on button "< Back to experience" at bounding box center [1011, 32] width 98 height 22
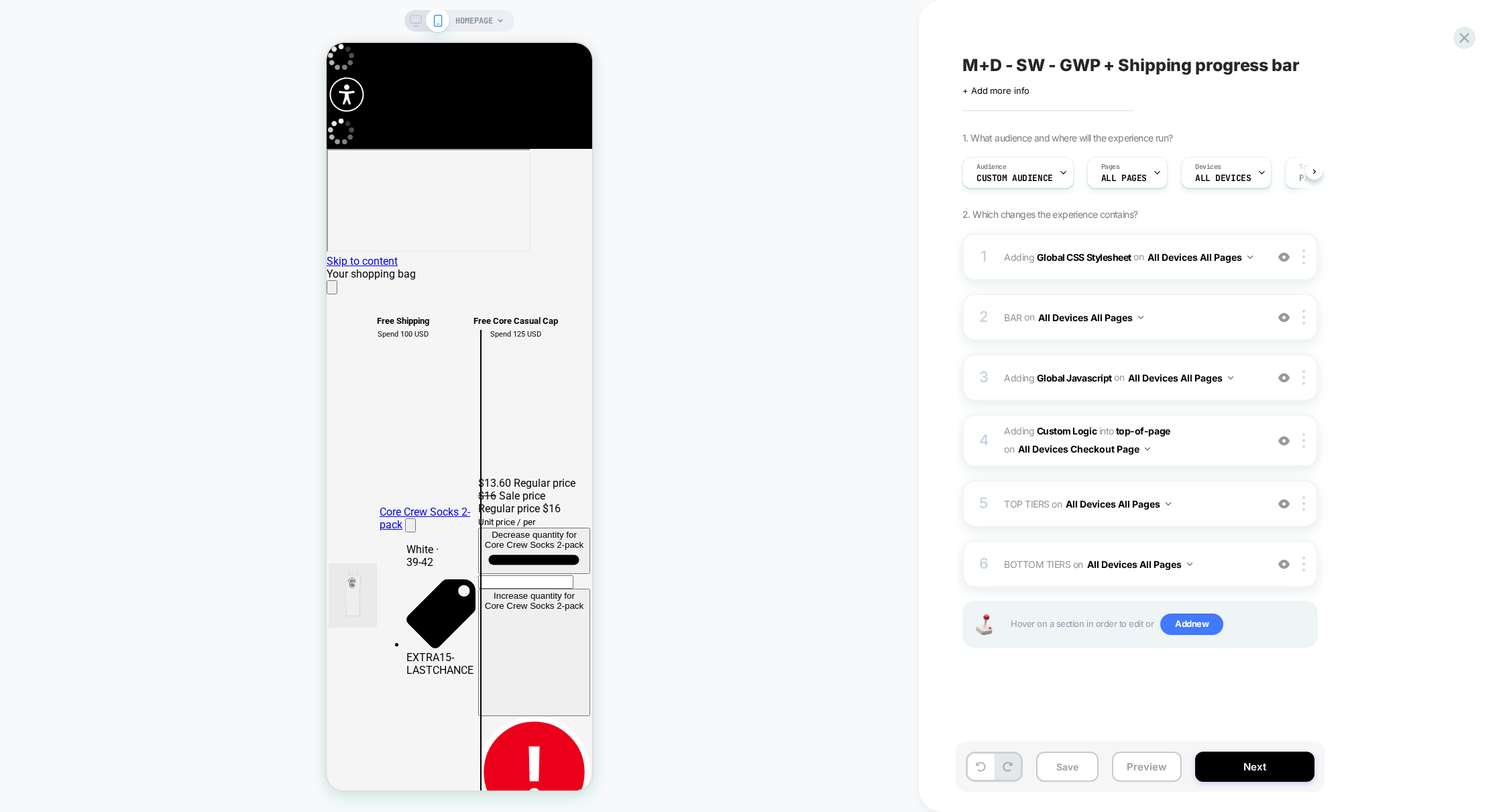
scroll to position [0, 1]
click at [1232, 572] on span "BOTTOM TIERS Adding Code Block AFTER #CartDrawer cart-drawer-items .cart-countd…" at bounding box center [1132, 564] width 256 height 20
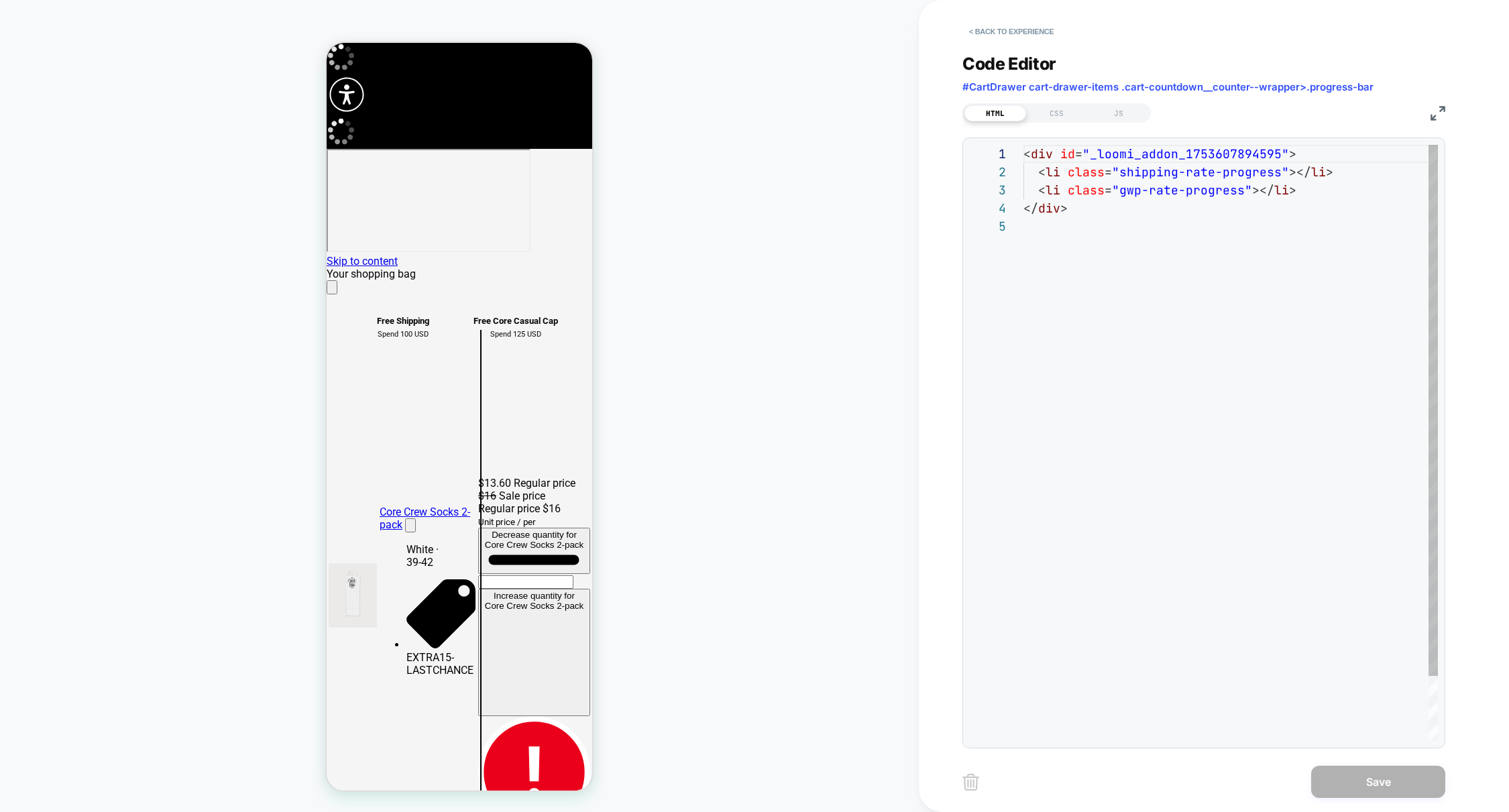
scroll to position [73, 0]
click at [1008, 34] on button "< Back to experience" at bounding box center [1011, 32] width 98 height 22
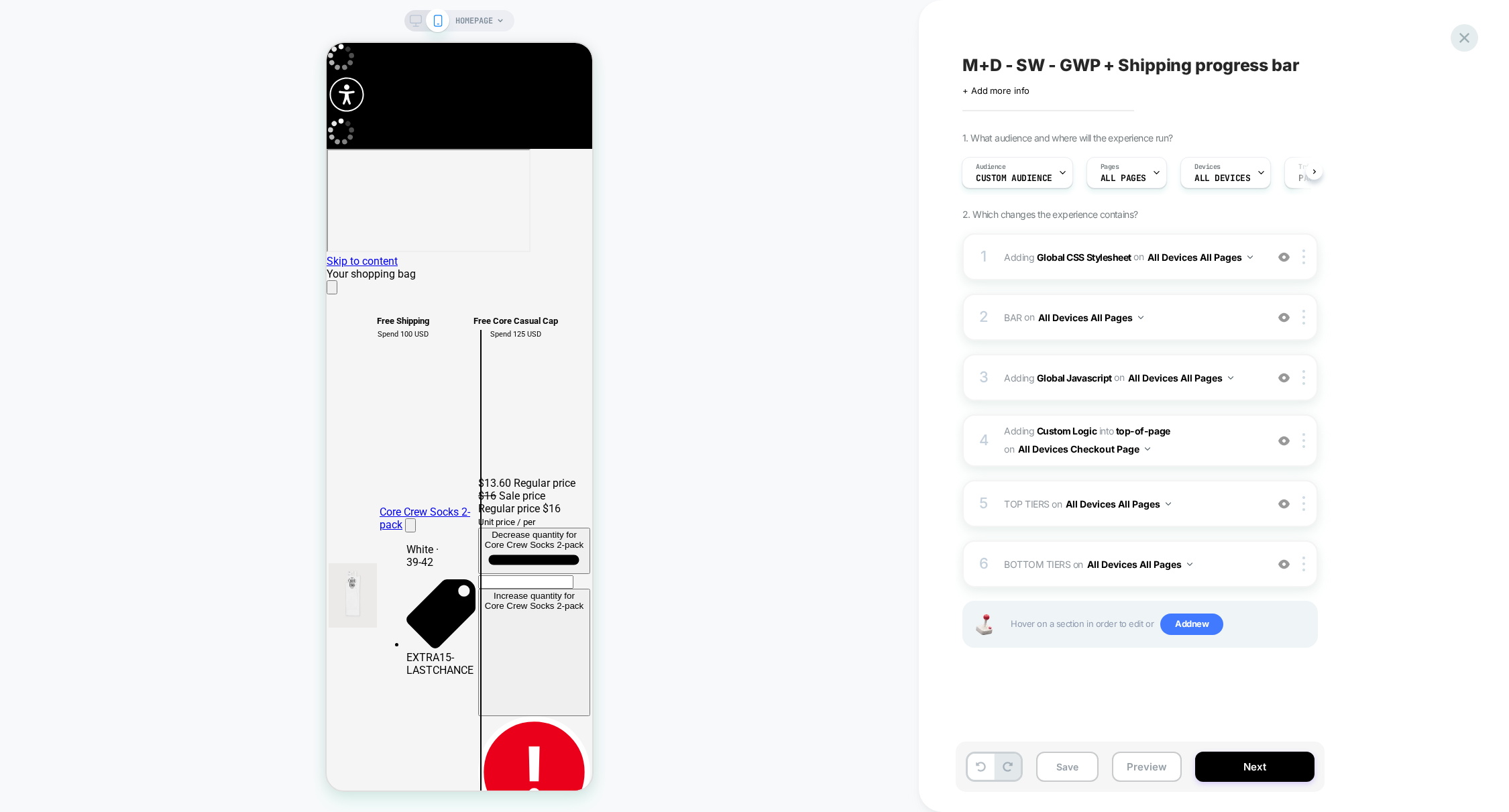
scroll to position [0, 0]
click at [1458, 38] on icon at bounding box center [1464, 38] width 18 height 18
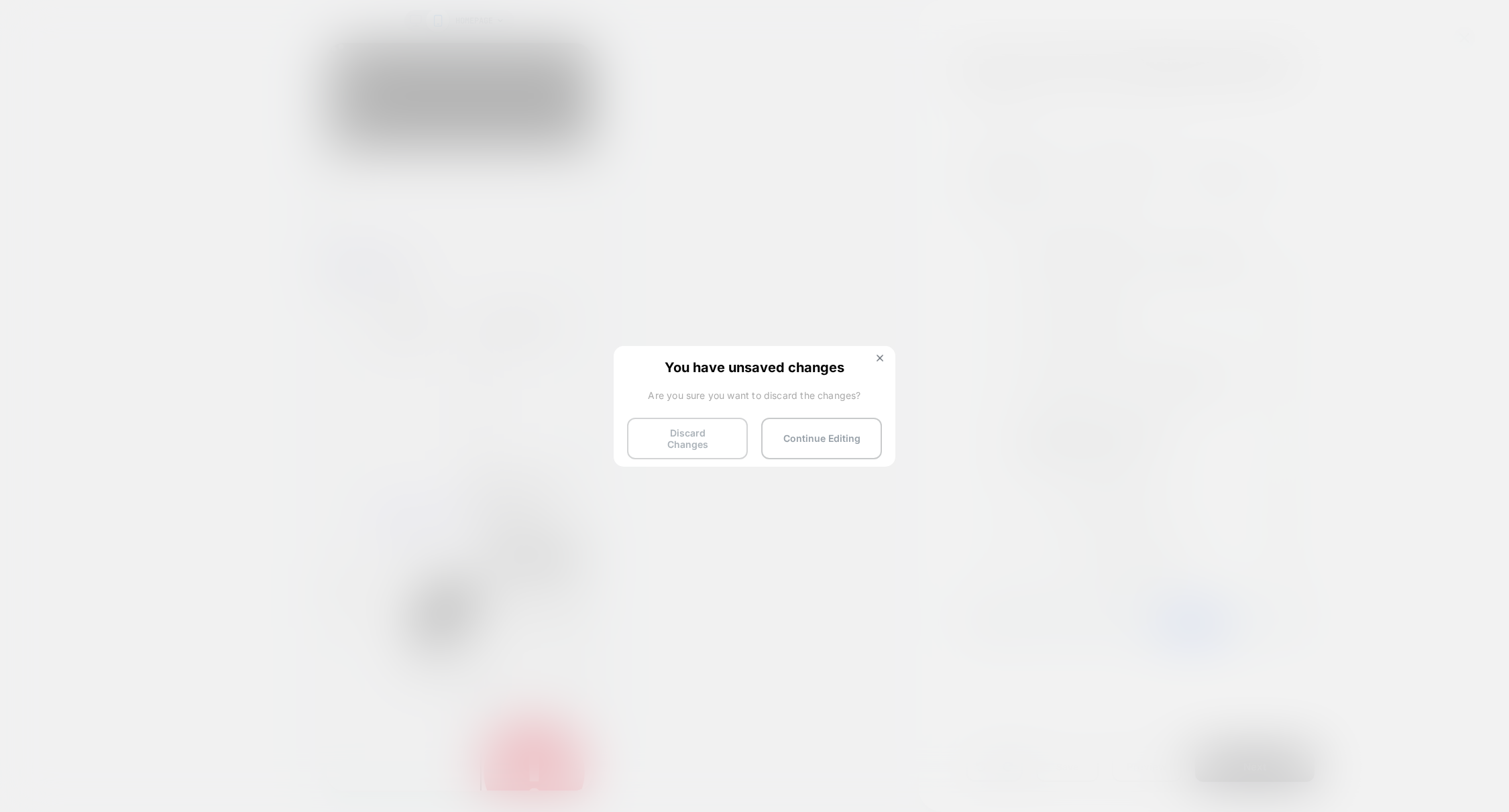
click at [698, 439] on button "Discard Changes" at bounding box center [687, 438] width 121 height 41
